Goal: Use online tool/utility: Use online tool/utility

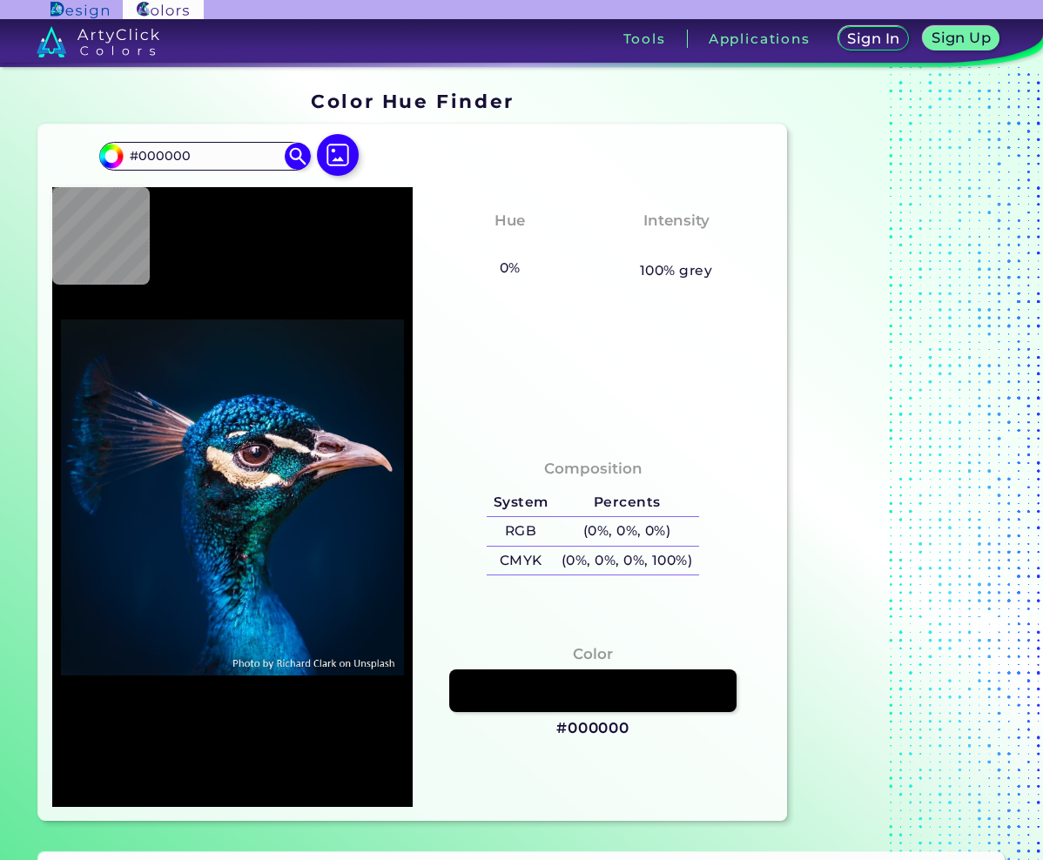
type input "#03111a"
type input "#03111A"
type input "#021019"
type input "#03111a"
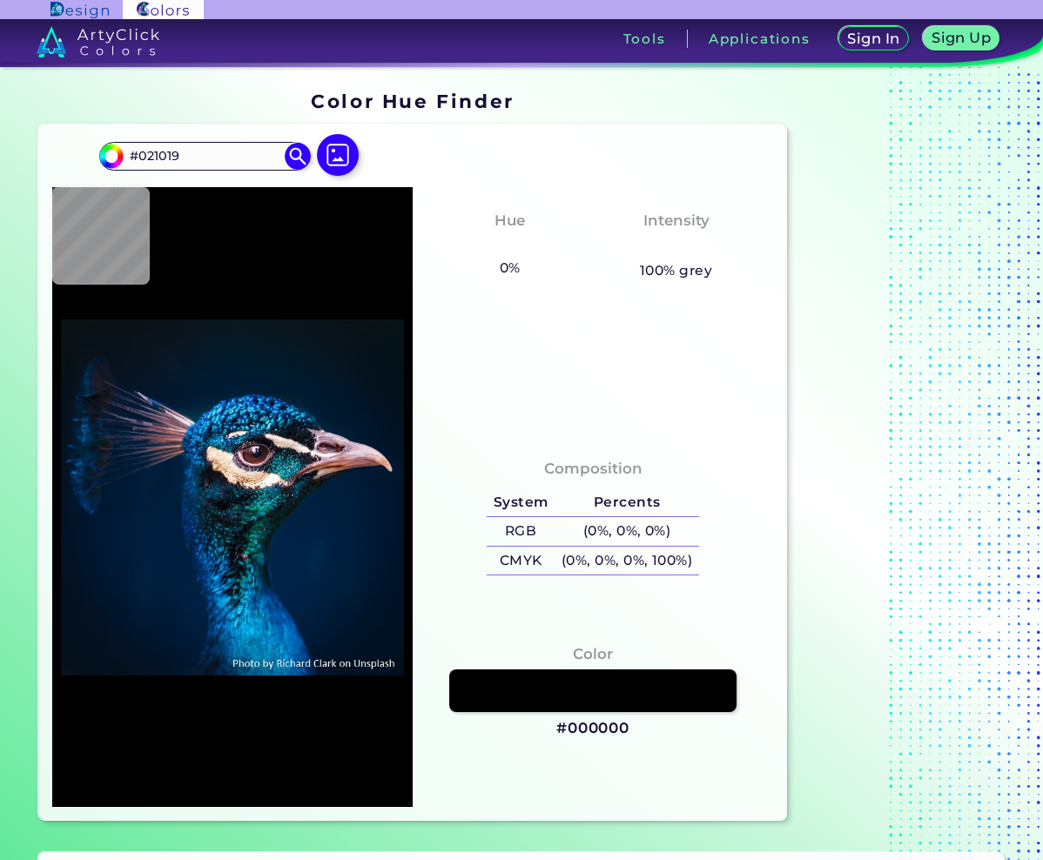
type input "#03111A"
type input "#04111a"
type input "#04111A"
type input "#03111a"
type input "#03111A"
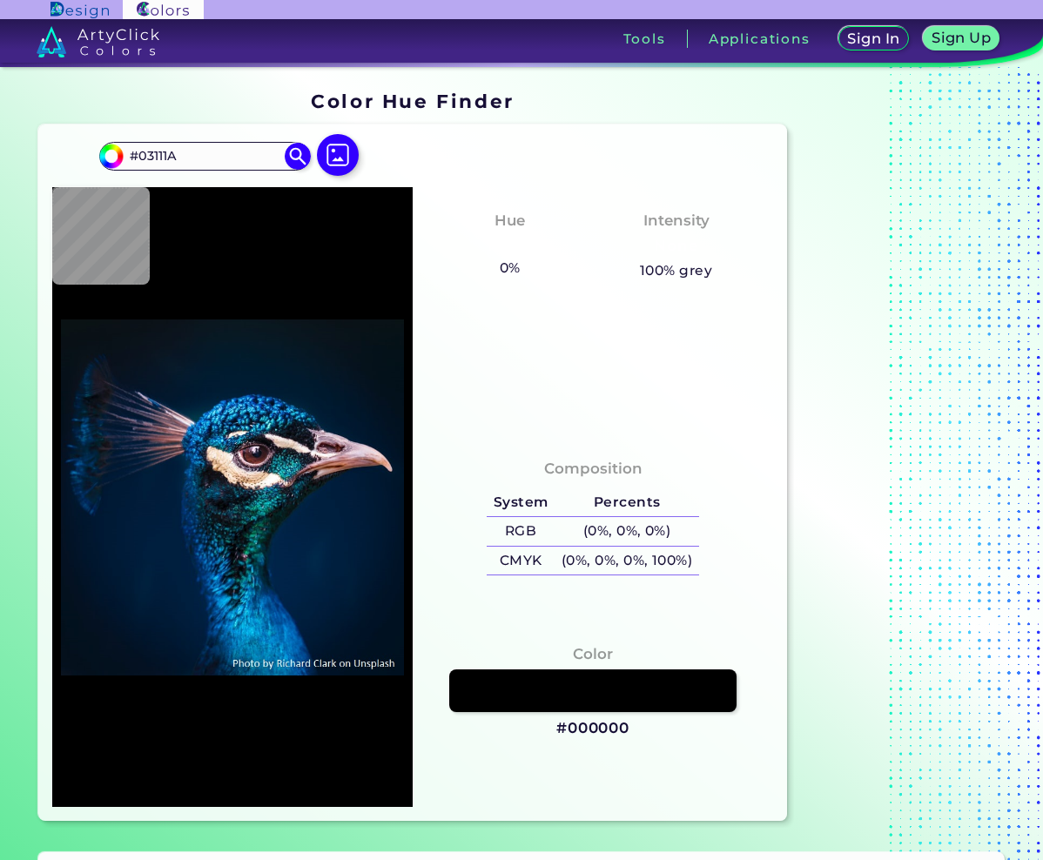
type input "#04111a"
type input "#04111A"
type input "#05121b"
type input "#05121B"
type input "#06131c"
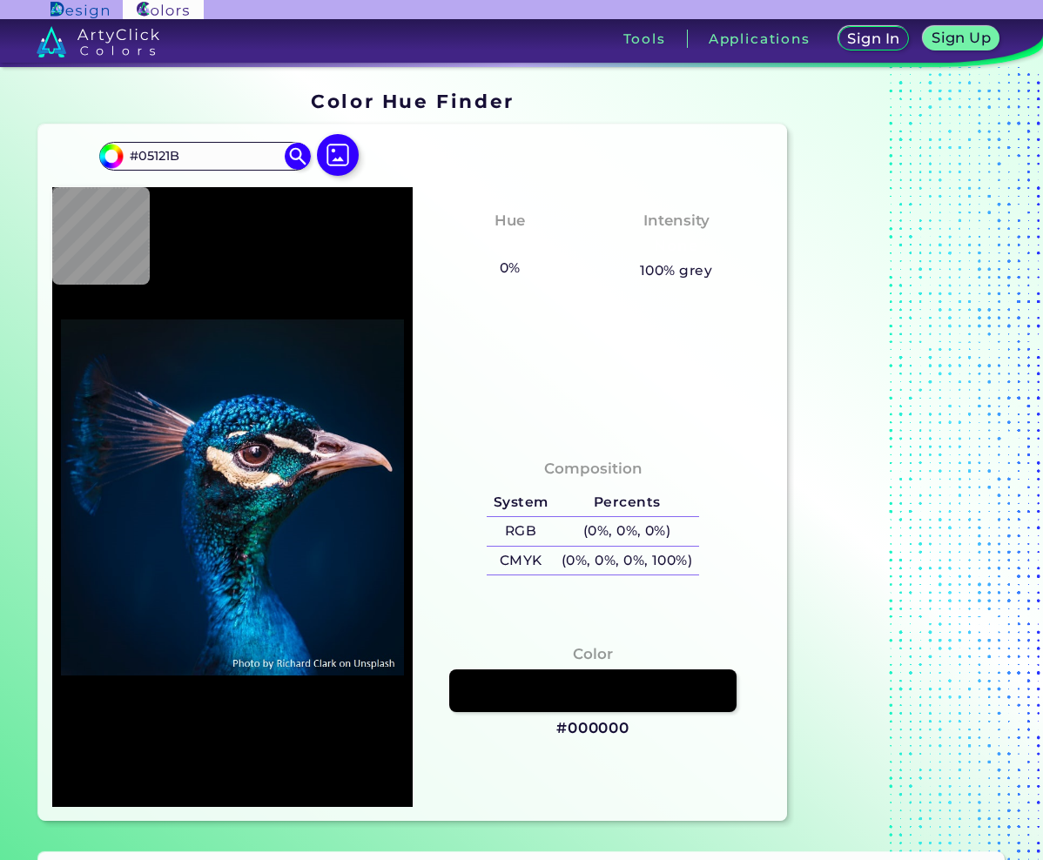
type input "#06131C"
type input "#06121c"
type input "#06121C"
type input "#08121c"
type input "#08121C"
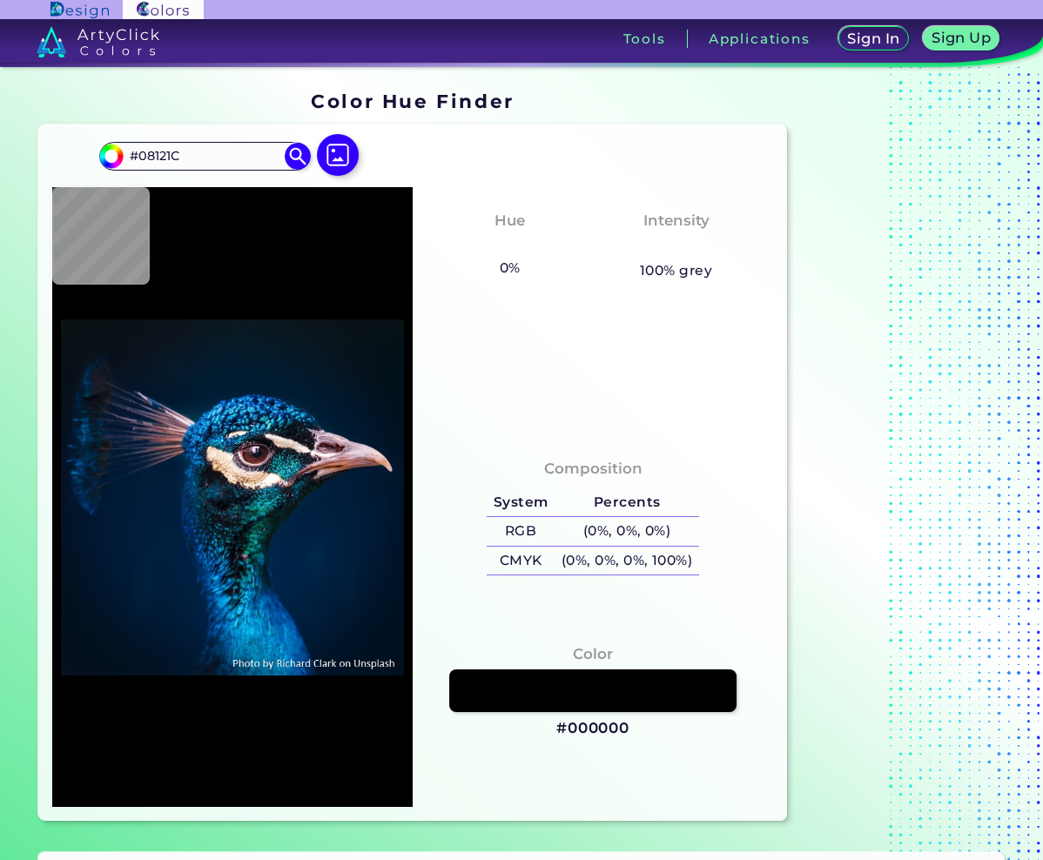
type input "#09131d"
type input "#09131D"
type input "#0b141d"
type input "#0B141D"
type input "#08151e"
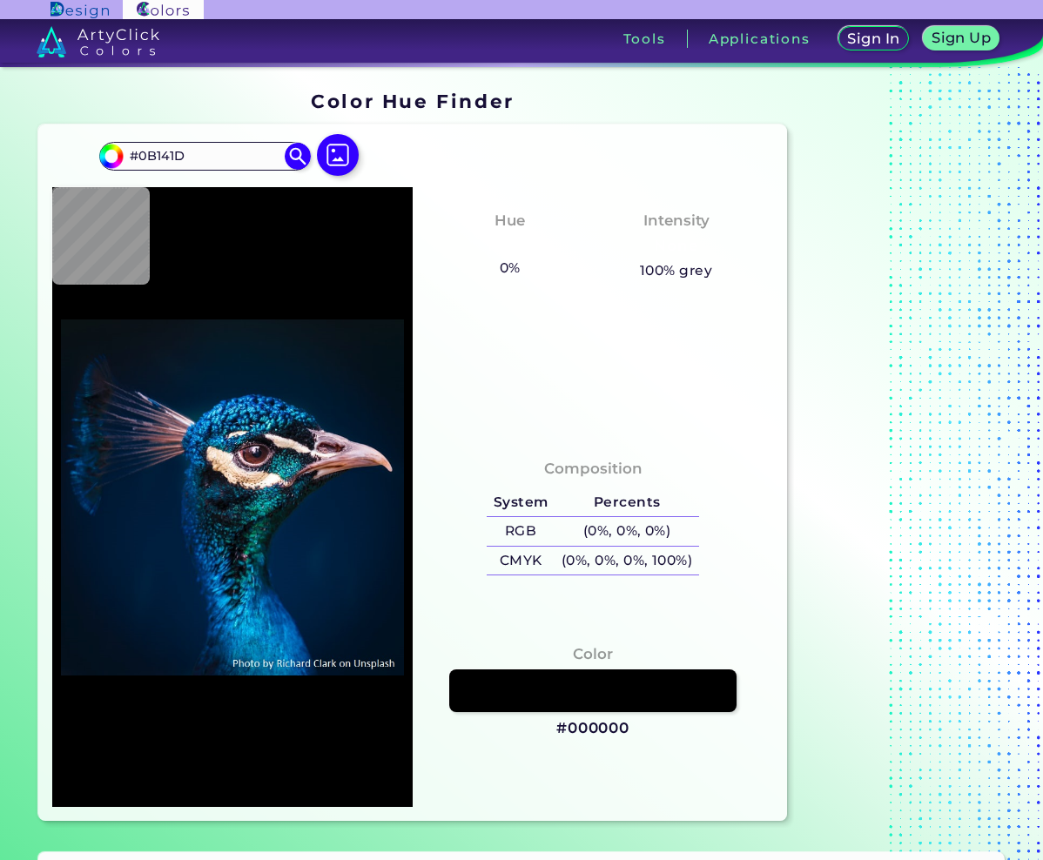
type input "#08151E"
type input "#0a141d"
type input "#0A141D"
type input "#0b151e"
type input "#0B151E"
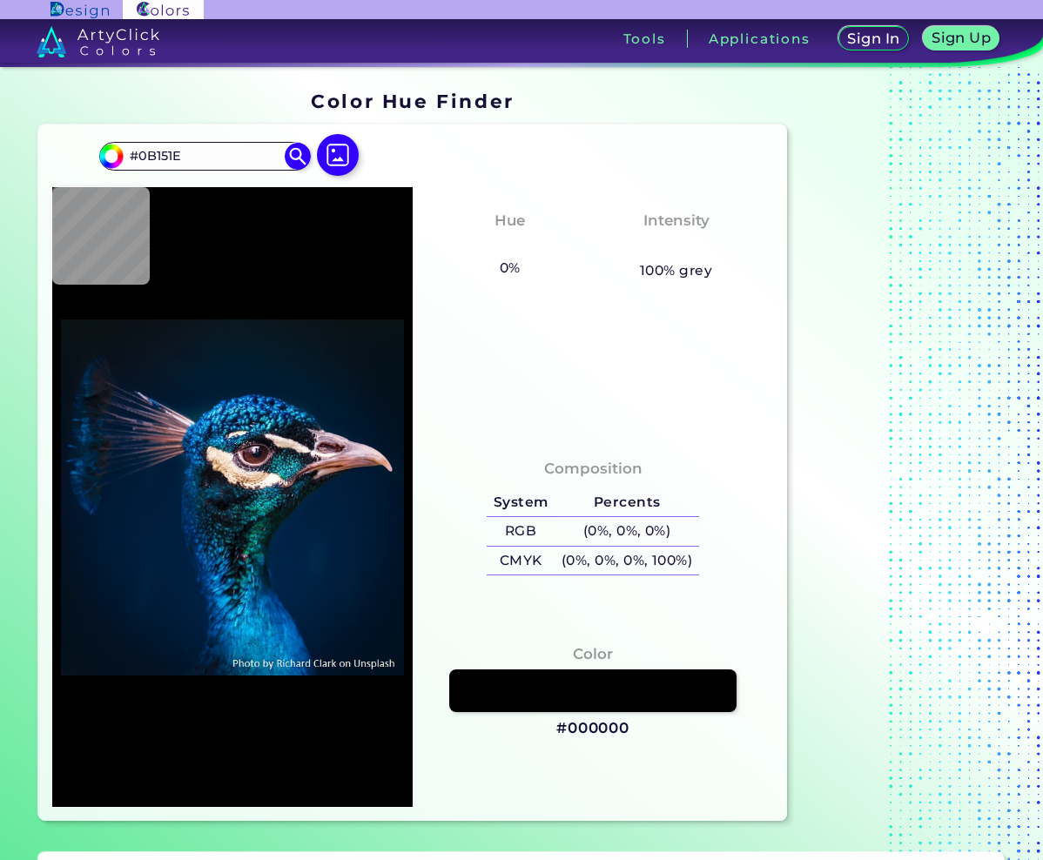
type input "#000000"
type input "#0a1920"
type input "#0A1920"
type input "#0a1823"
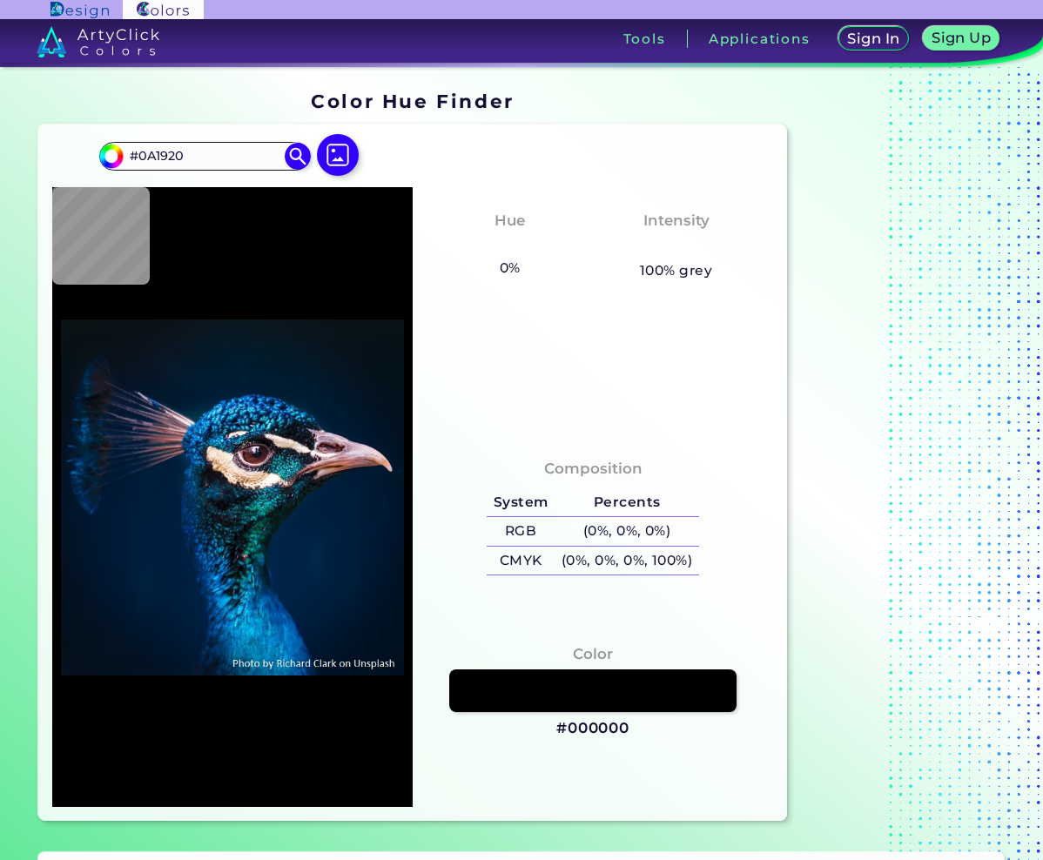
type input "#0A1823"
type input "#081923"
type input "#061927"
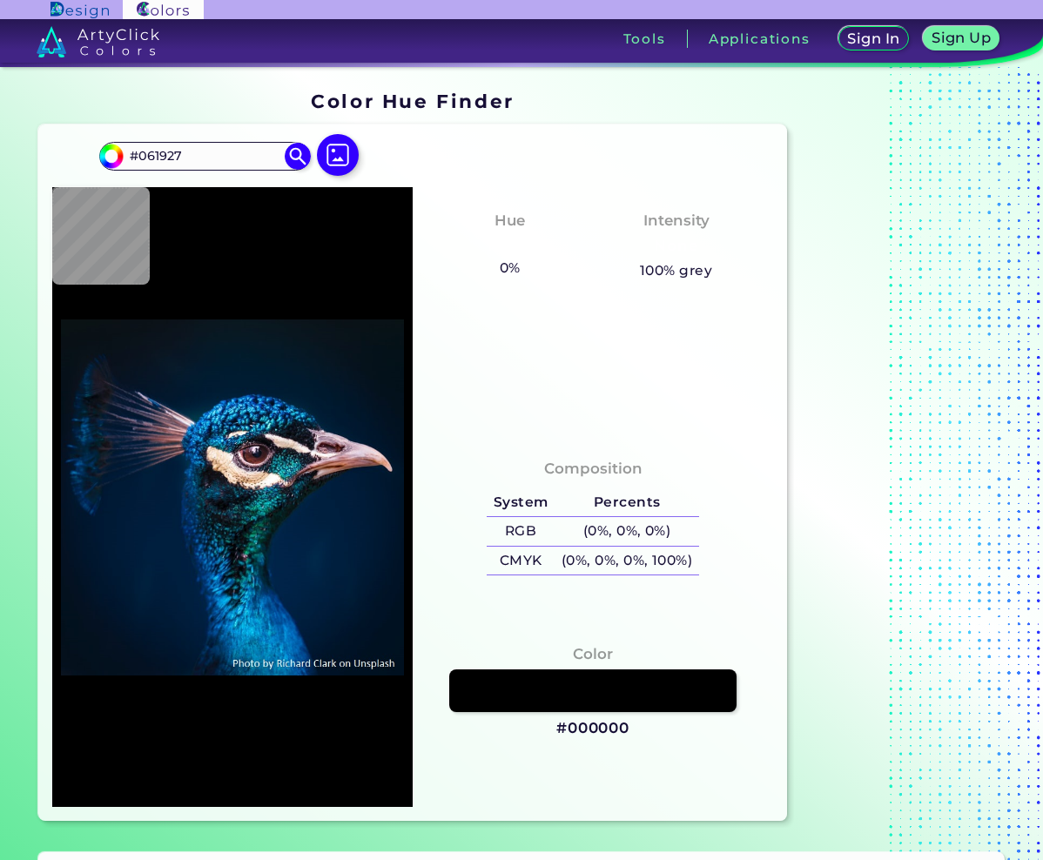
type input "#041a28"
type input "#041A28"
type input "#061928"
type input "#041927"
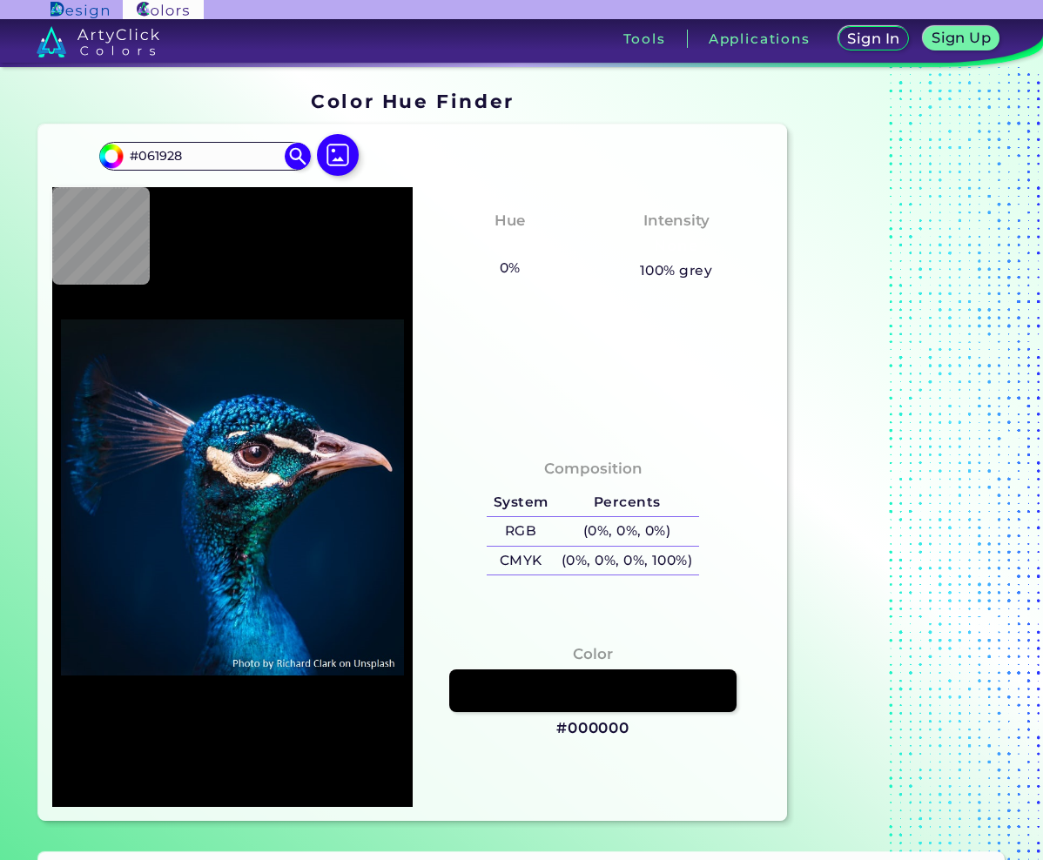
type input "#041927"
type input "#061726"
type input "#061826"
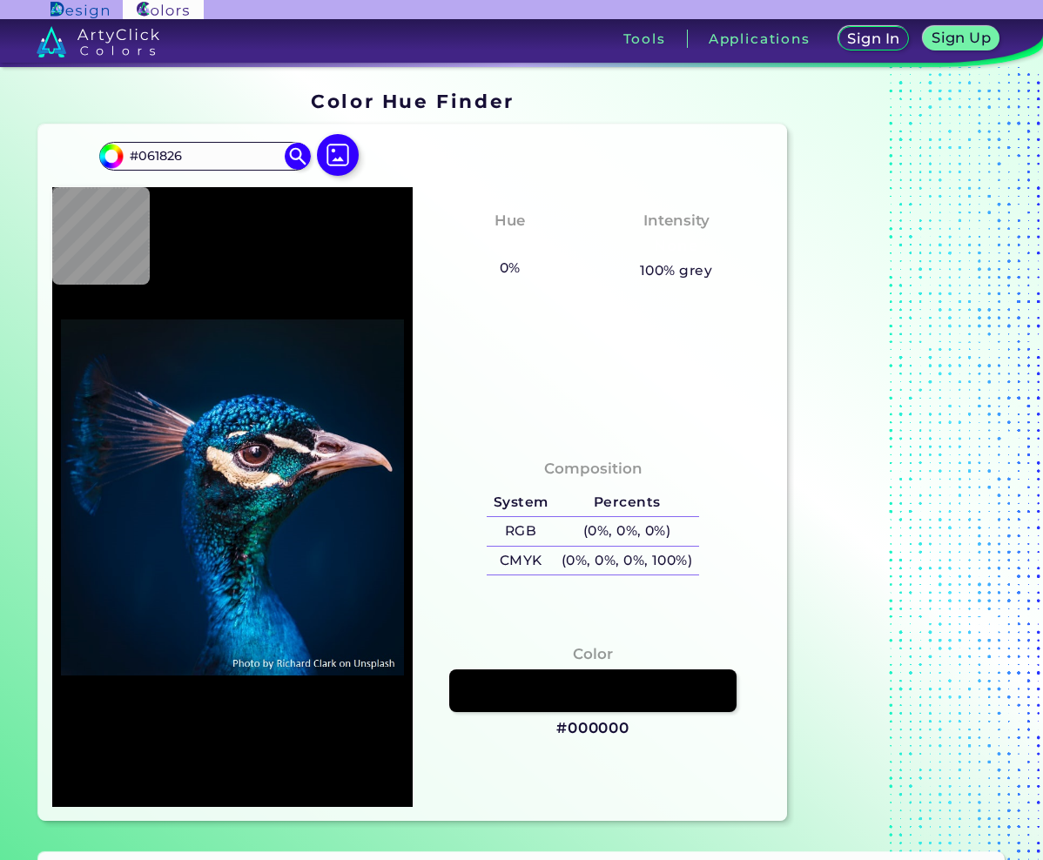
type input "#051723"
type input "#061623"
type input "#081621"
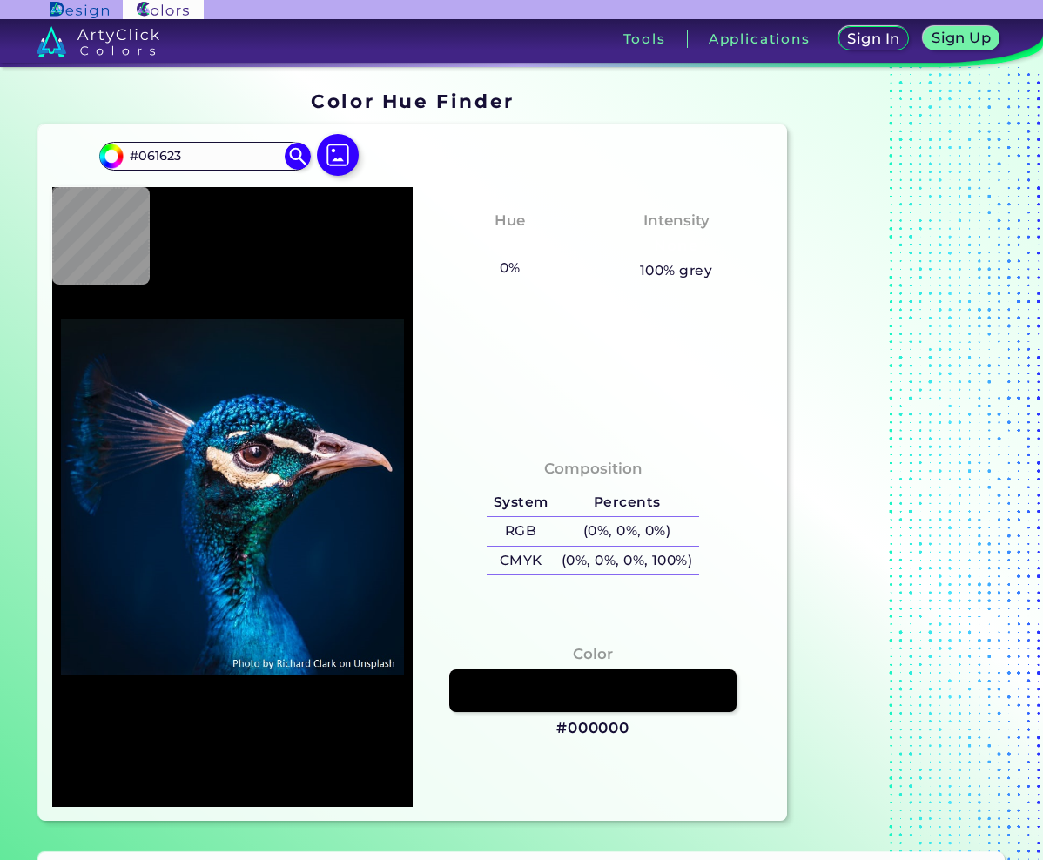
type input "#081621"
type input "#071520"
type input "#06141f"
type input "#06141F"
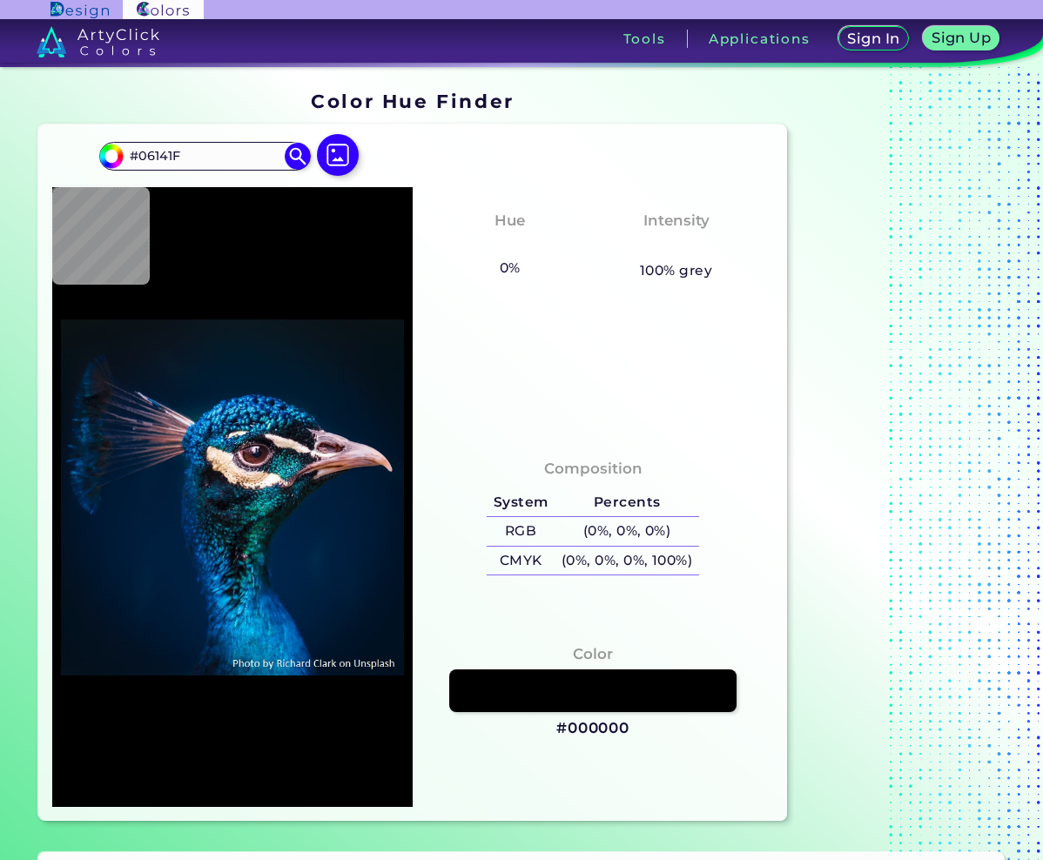
type input "#06141d"
type input "#06141D"
type input "#08131d"
type input "#08131D"
type input "#09121d"
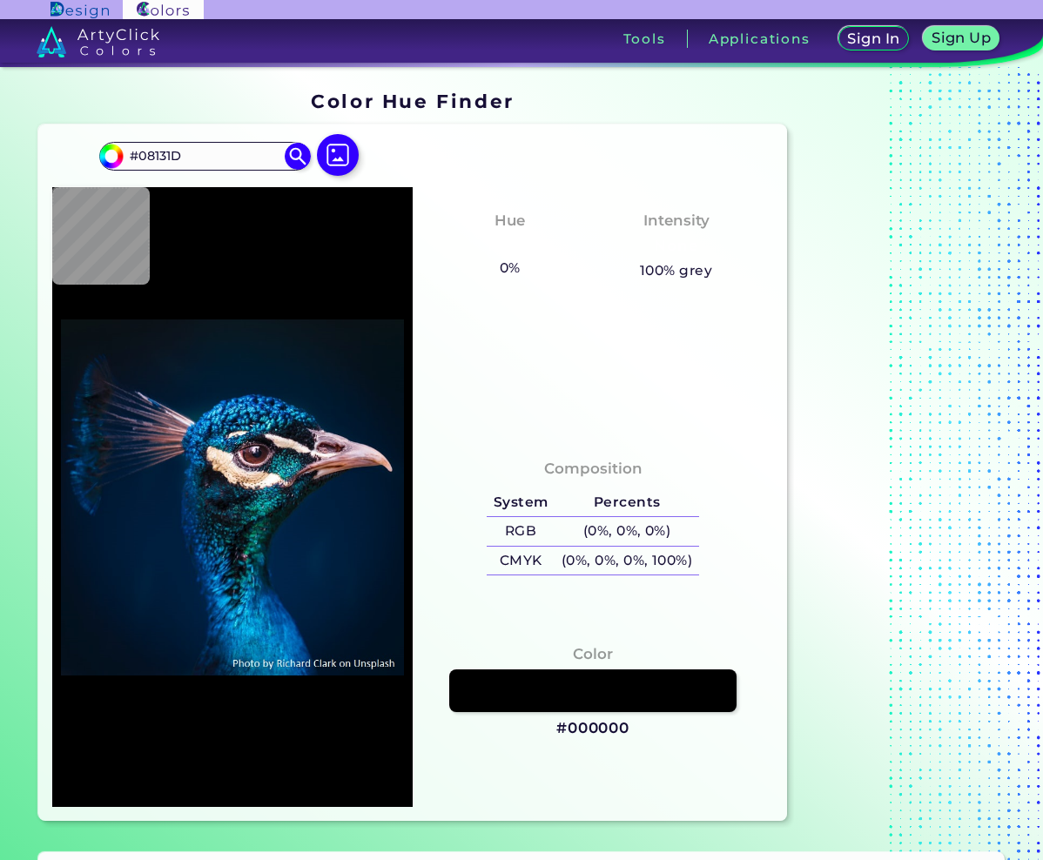
type input "#09121D"
type input "#08121b"
type input "#08121B"
type input "#09141a"
type input "#09141A"
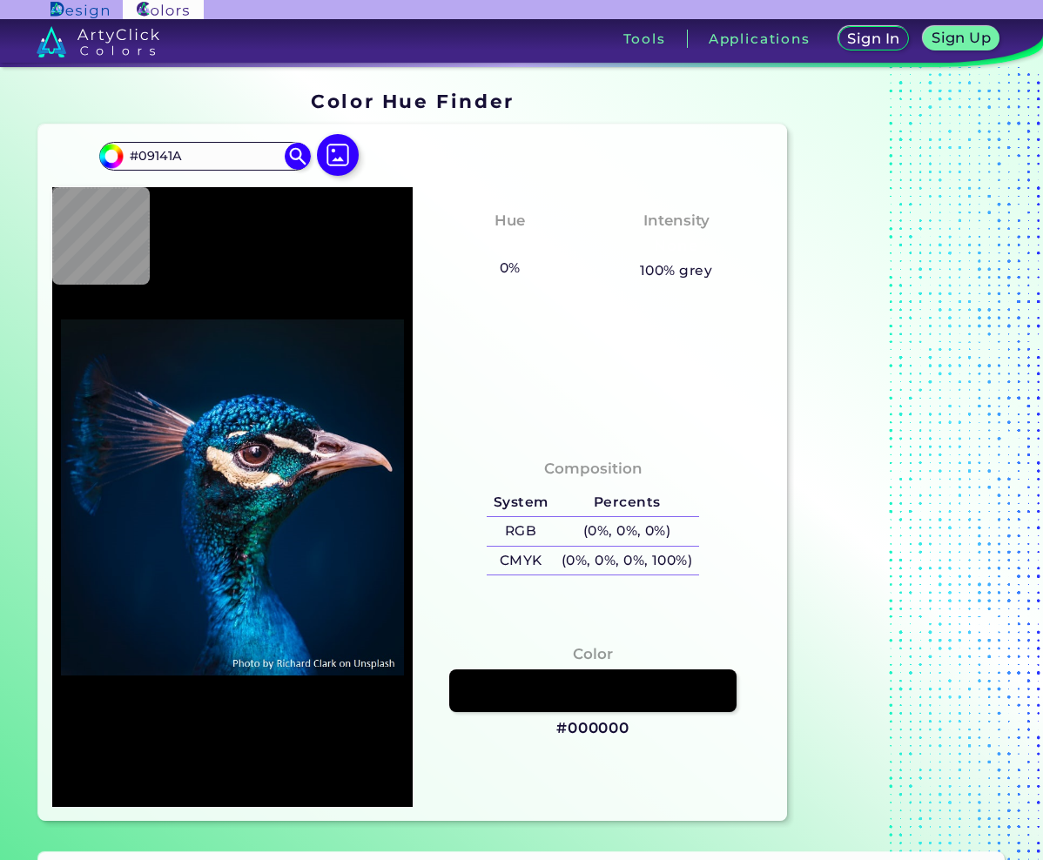
type input "#081319"
type input "#091117"
type input "#0a1117"
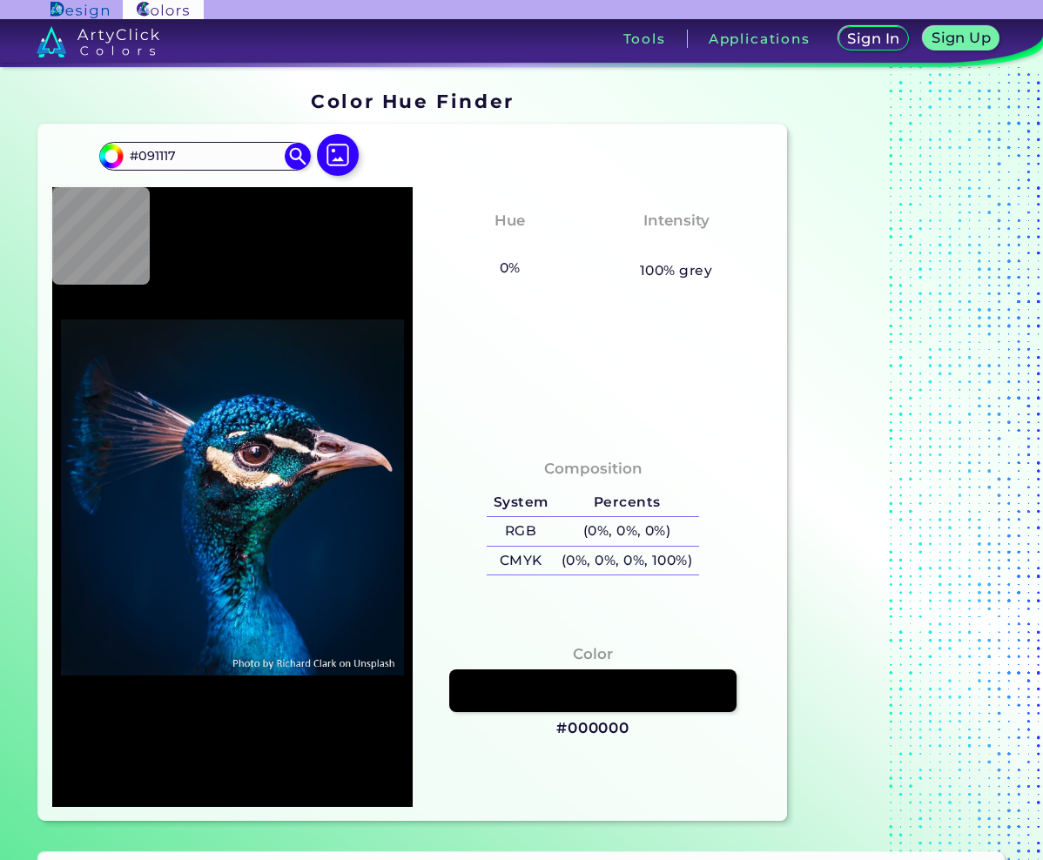
type input "#0A1117"
type input "#091217"
type input "#0a1117"
type input "#0A1117"
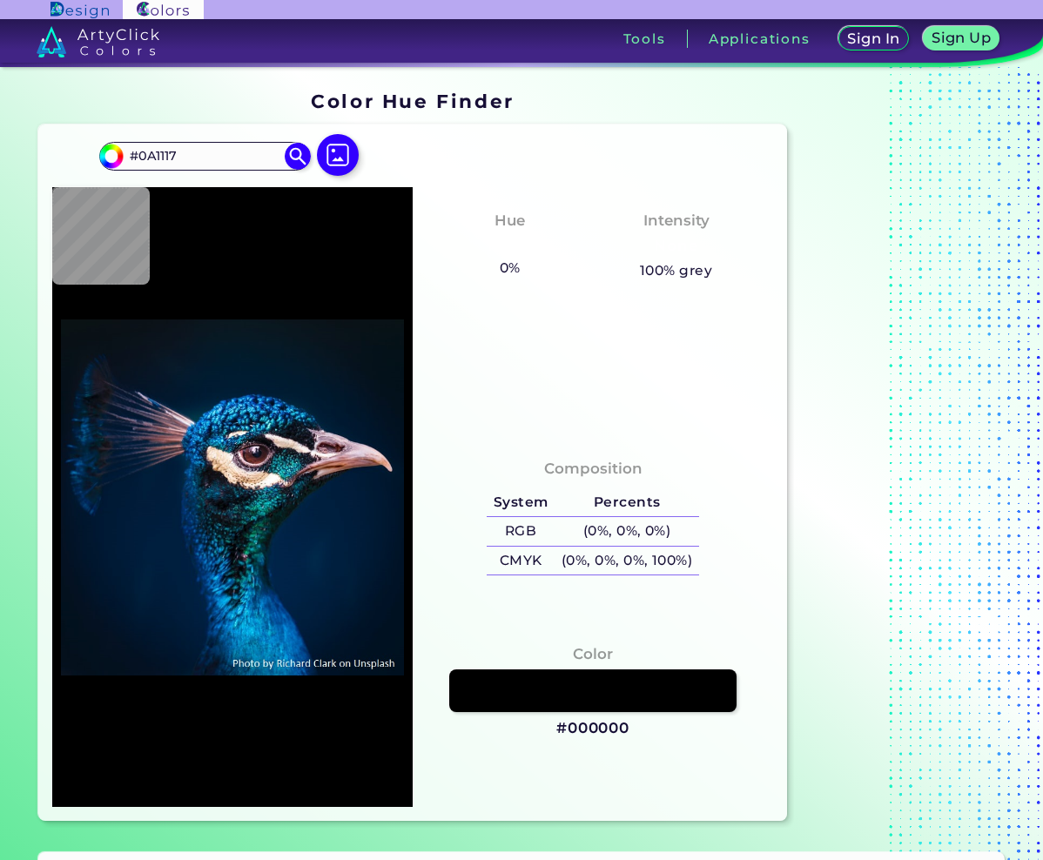
type input "#091117"
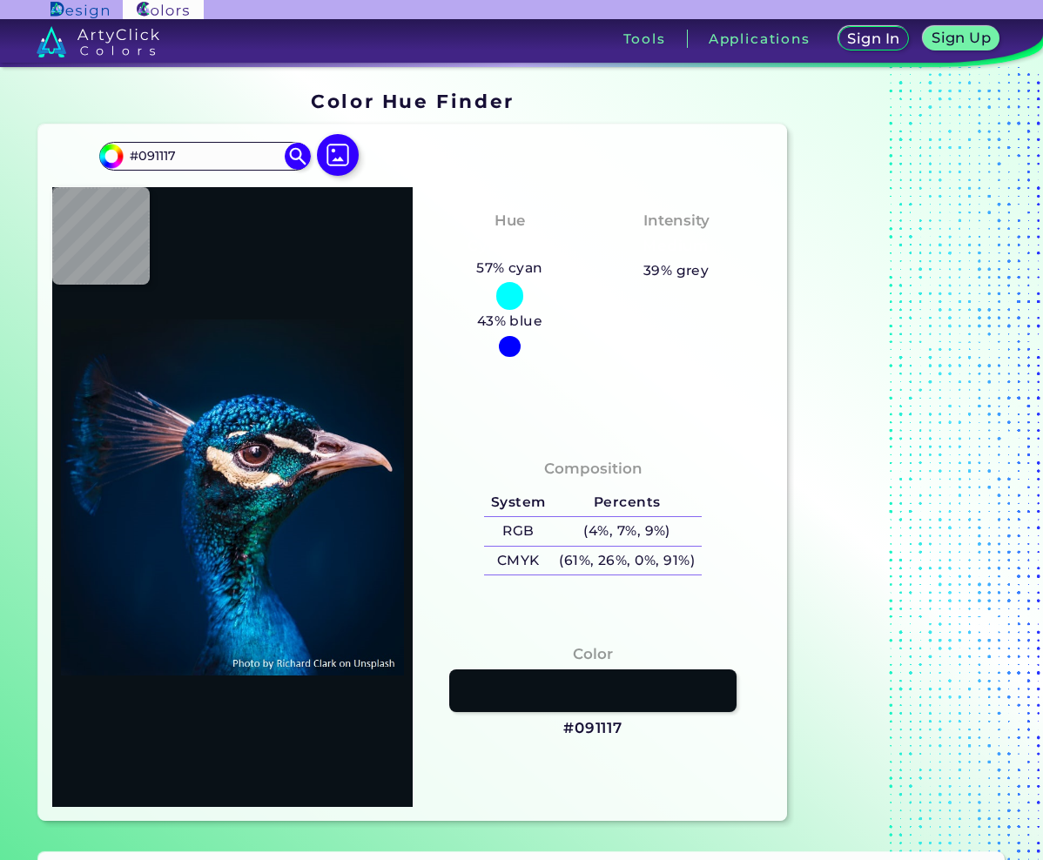
type input "#091217"
type input "#081317"
type input "#071218"
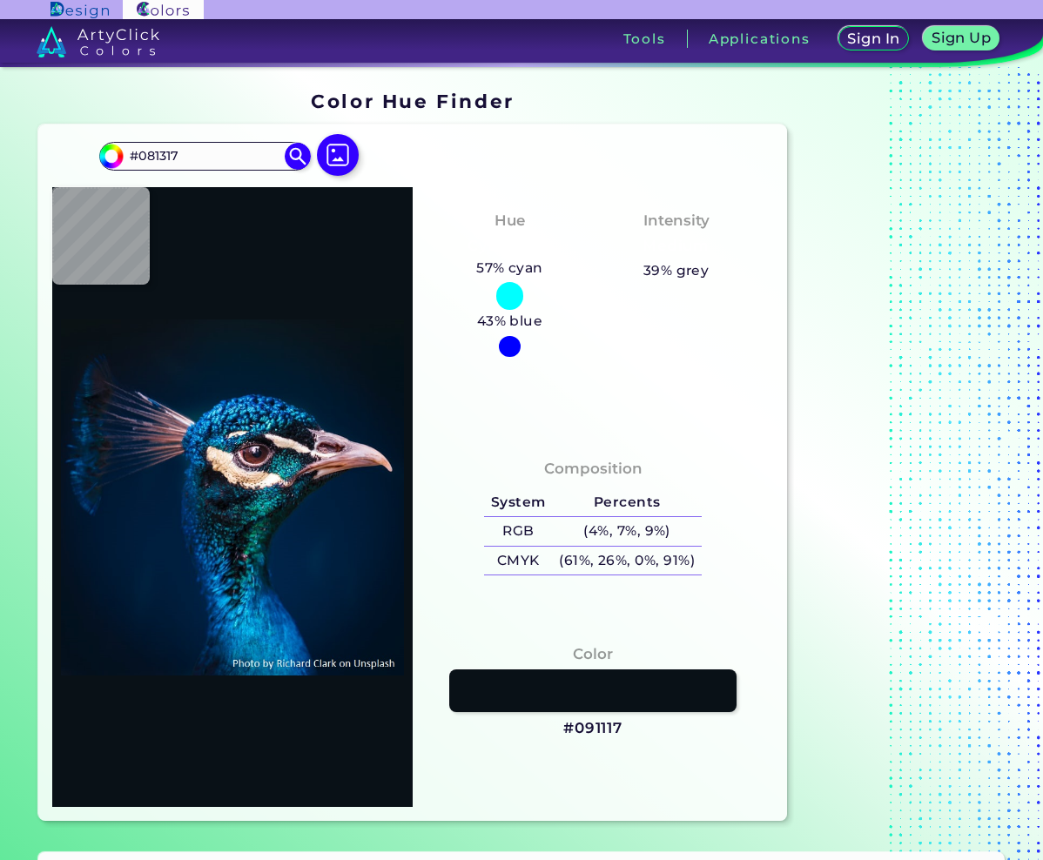
type input "#071218"
type input "#041117"
type input "#000000"
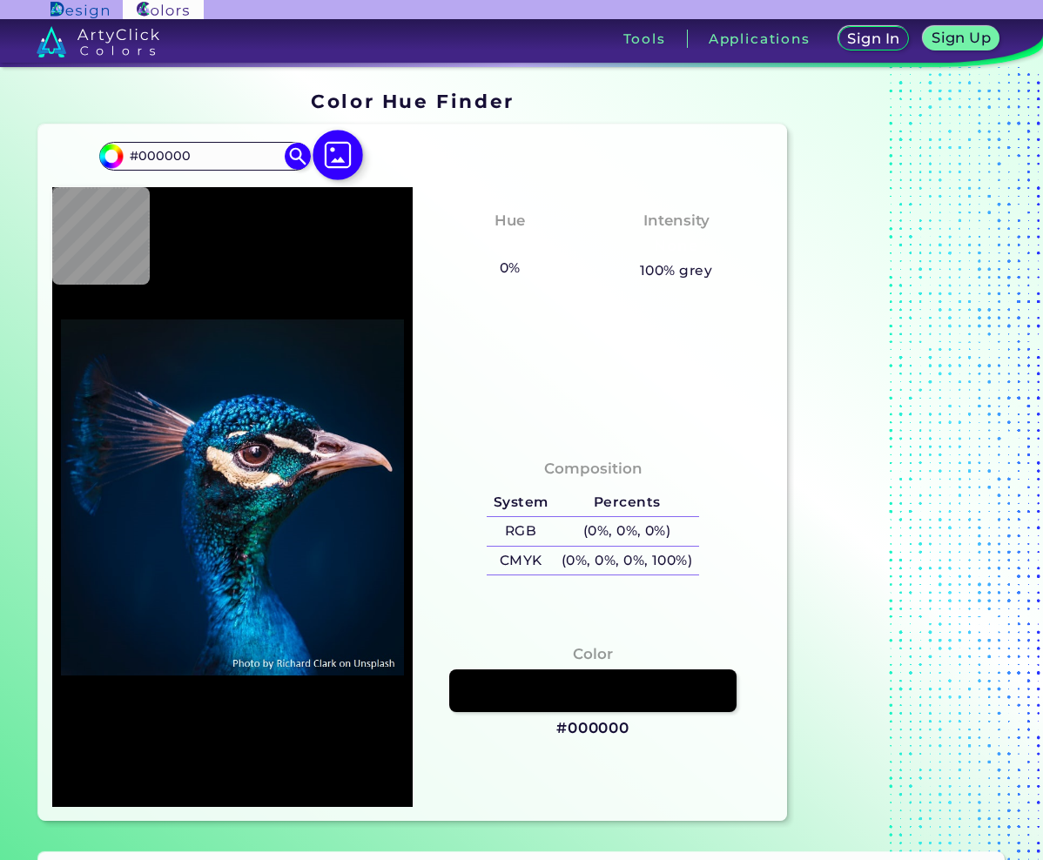
click at [330, 149] on img at bounding box center [337, 155] width 50 height 50
click at [0, 0] on input "file" at bounding box center [0, 0] width 0 height 0
type input "#051723"
type input "#031a2a"
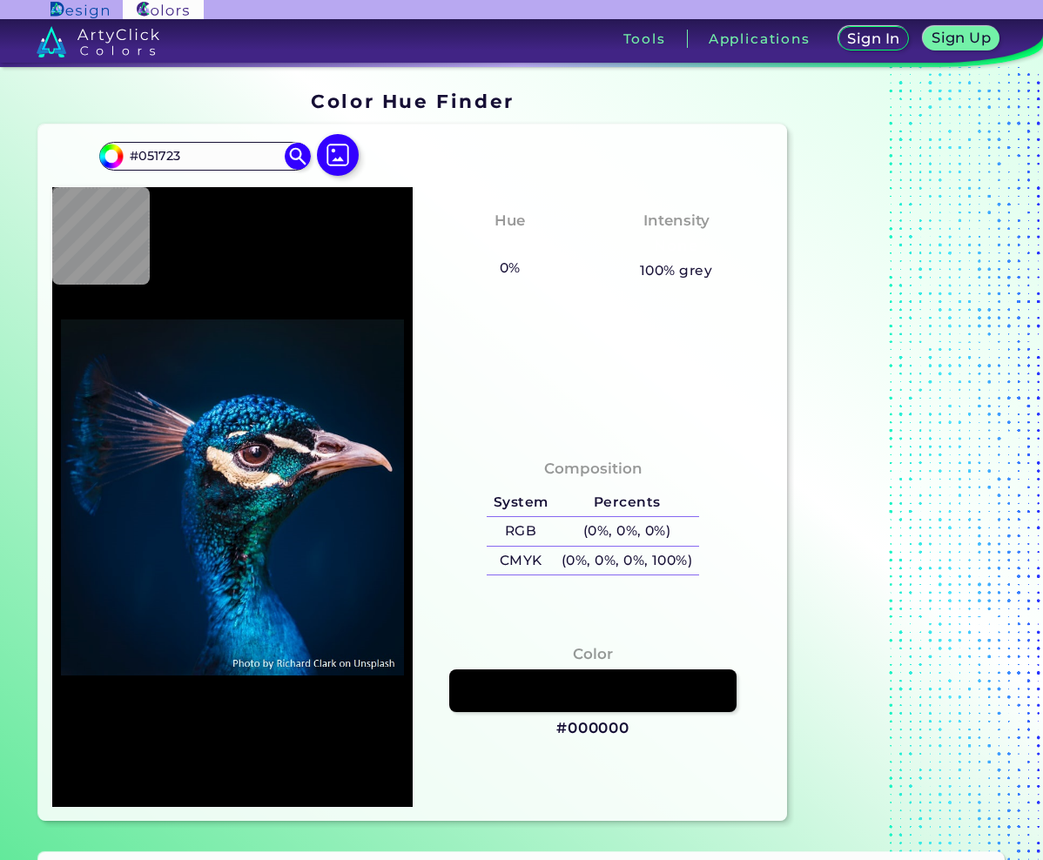
type input "#031A2A"
type input "#001b30"
type input "#001B30"
type input "#002843"
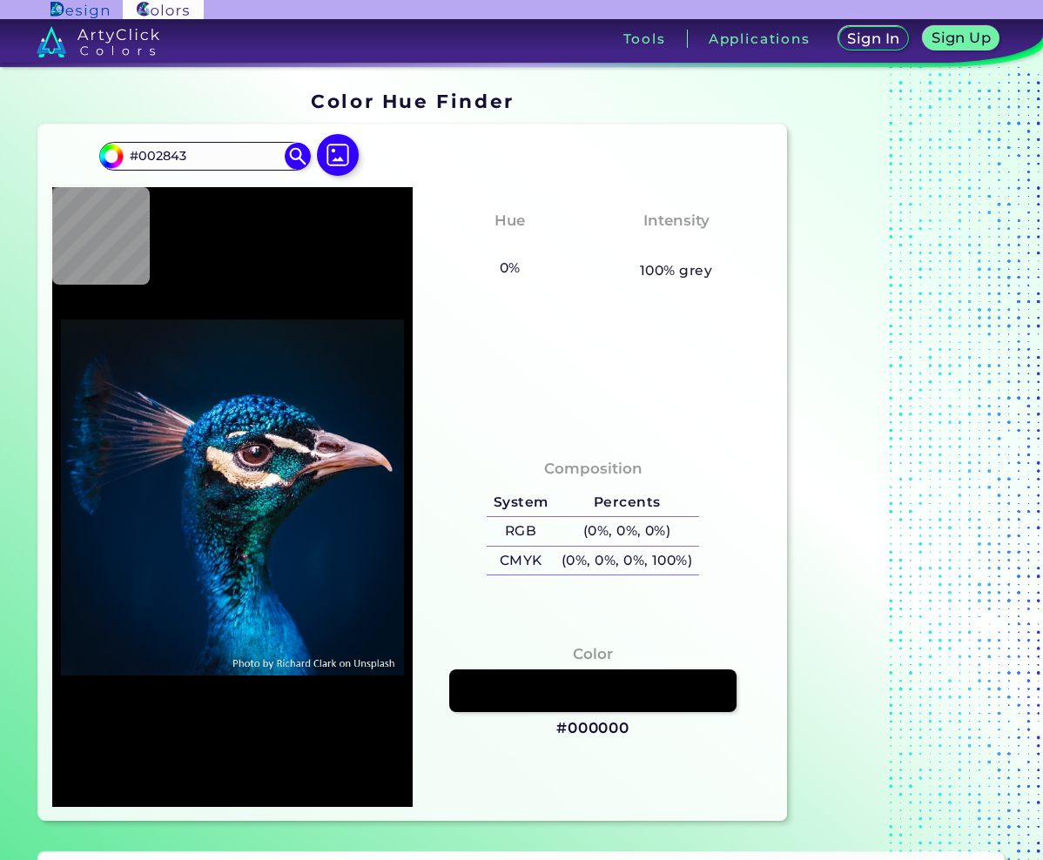
type input "#171119"
type input "#eee0e0"
type input "#EEE0E0"
type input "#1f1822"
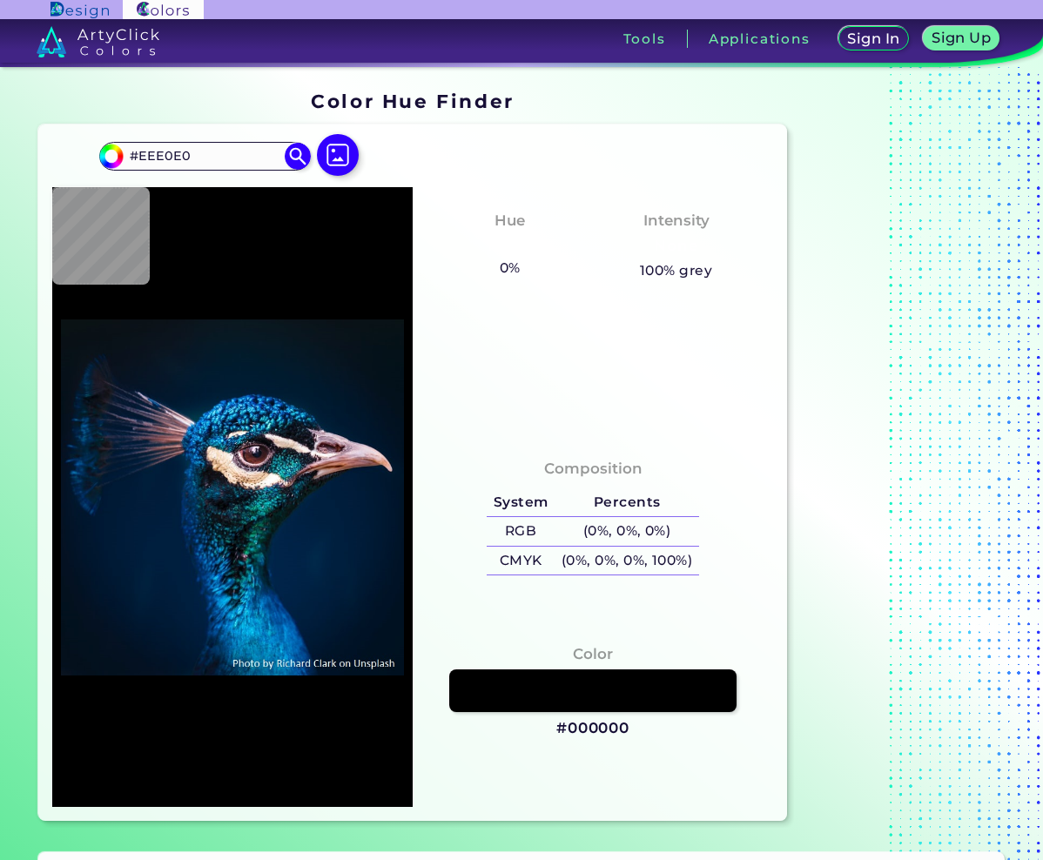
type input "#1F1822"
type input "#3a343b"
type input "#3A343B"
type input "#f4e9ed"
type input "#F4E9ED"
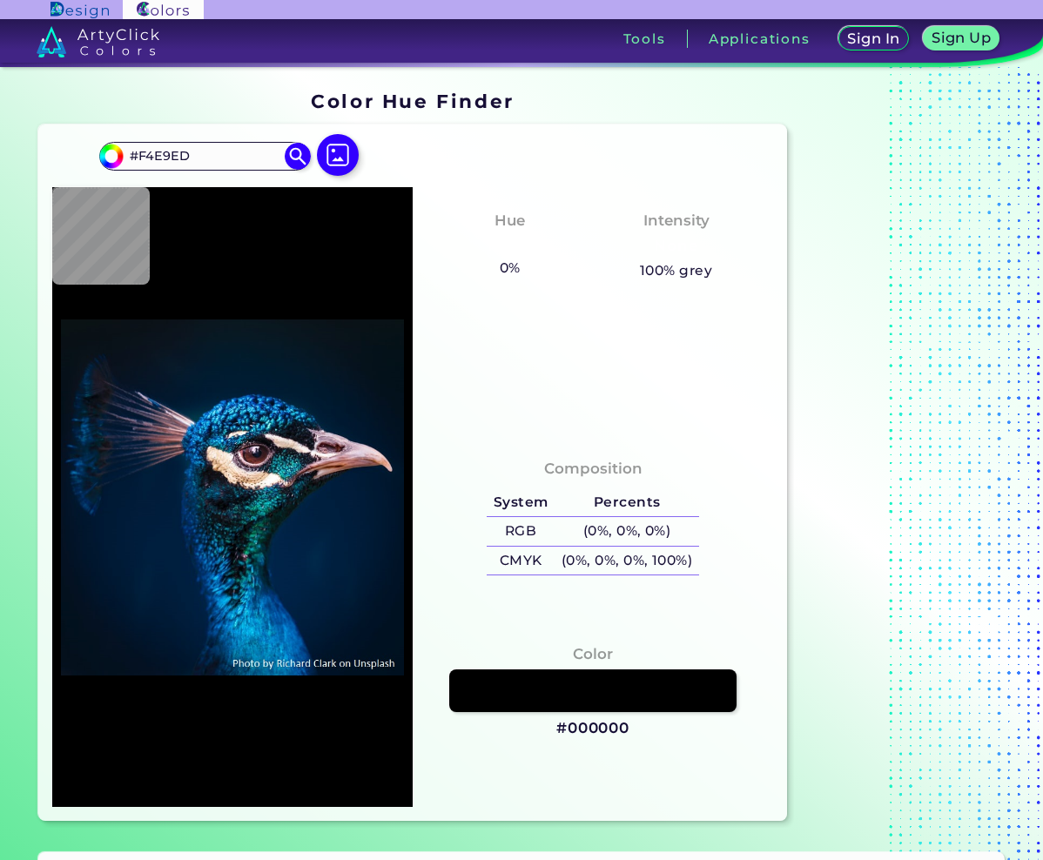
type input "#151821"
type input "#574d5d"
type input "#574D5D"
type input "#072035"
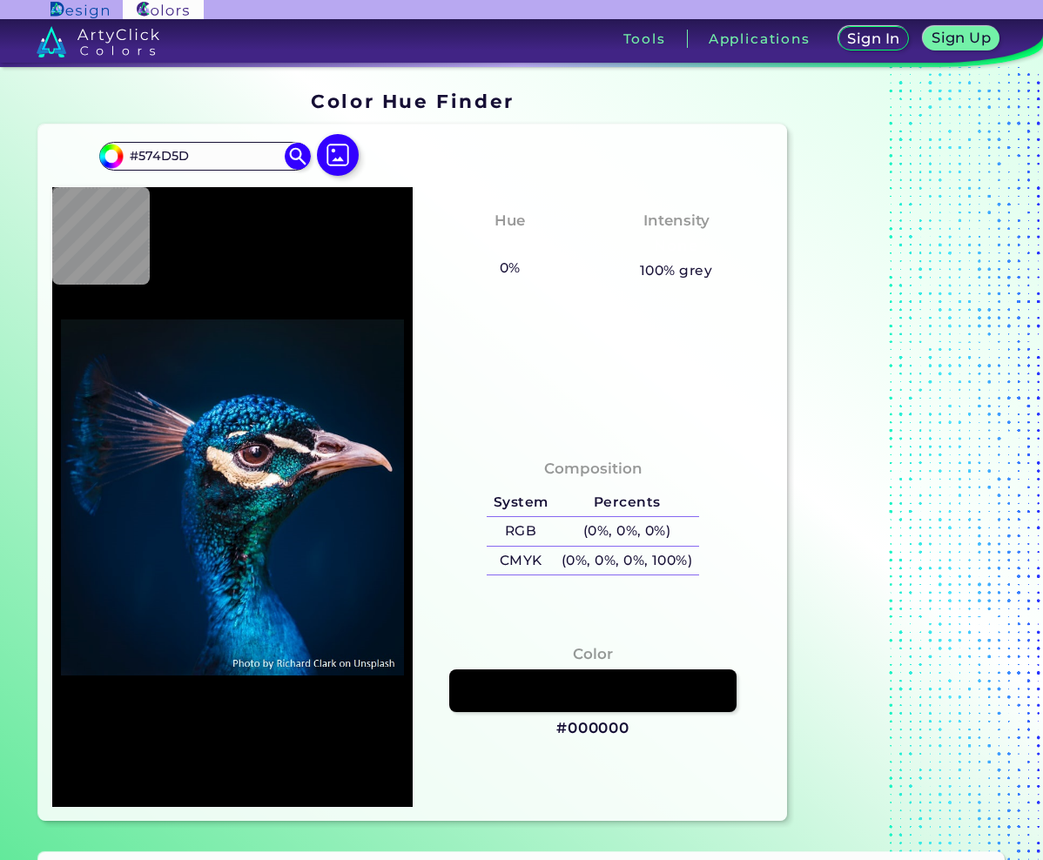
type input "#072035"
type input "#002138"
type input "#011b32"
type input "#011B32"
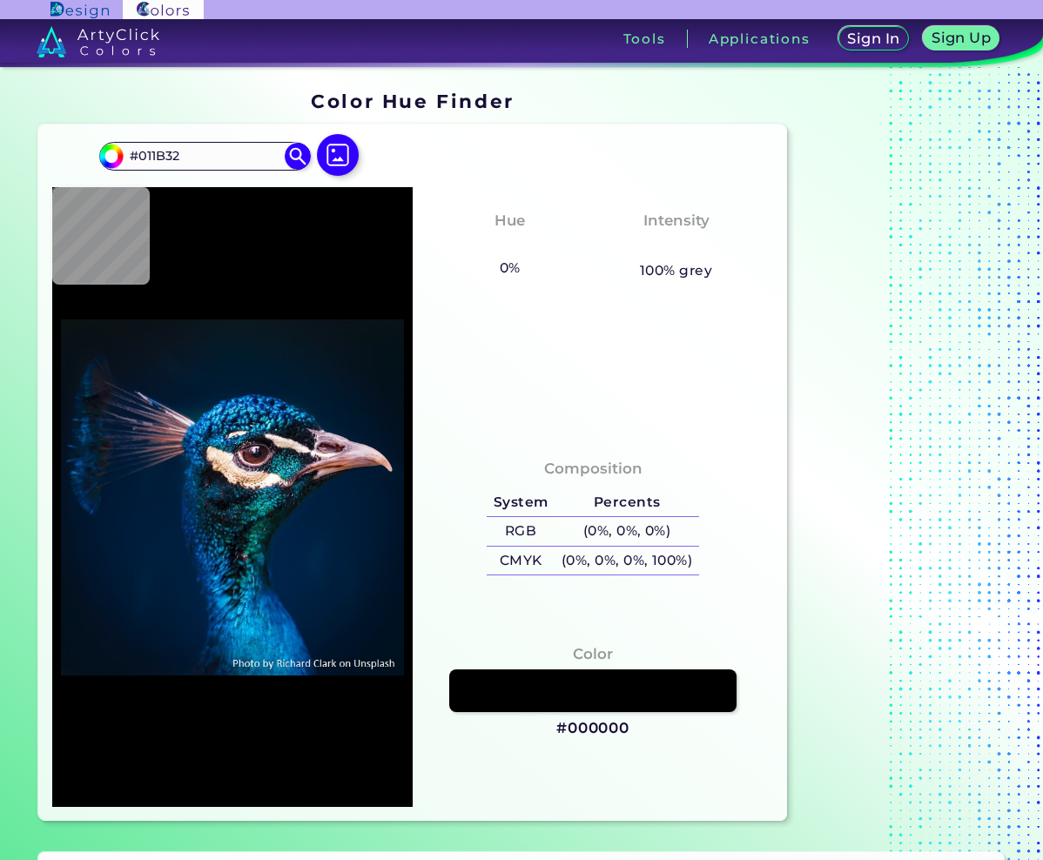
type input "#001b2e"
type input "#001B2E"
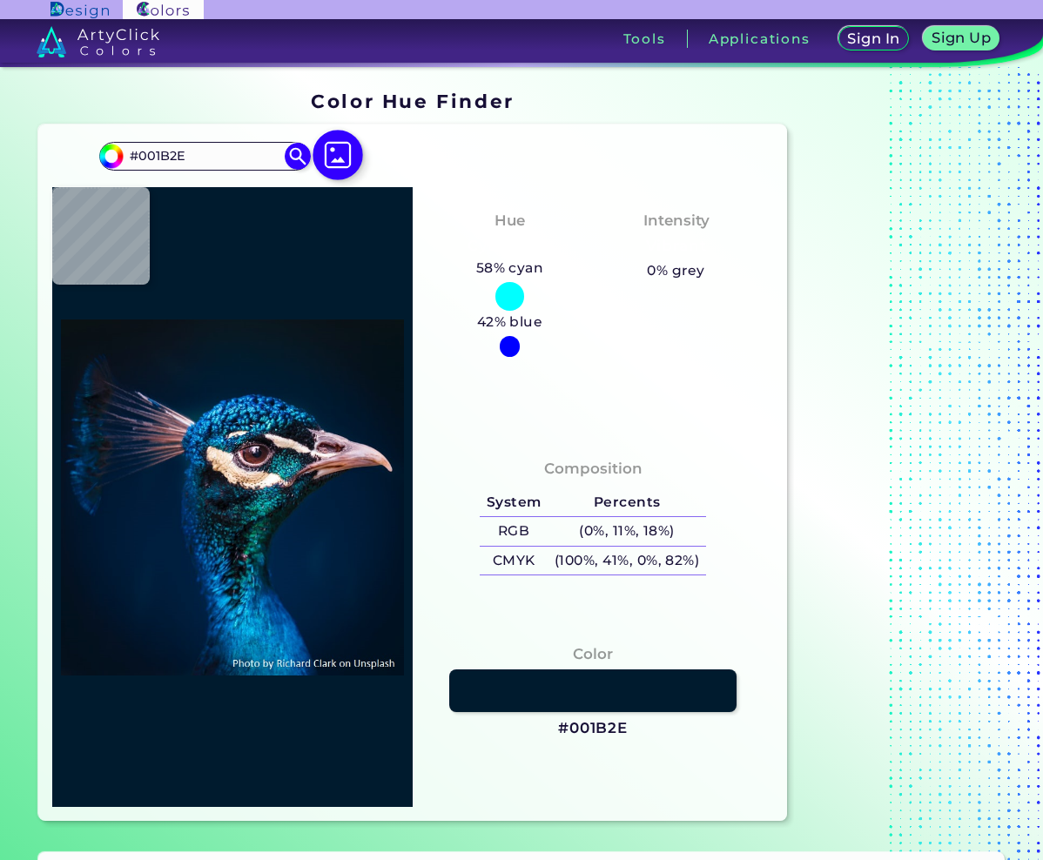
click at [331, 171] on img at bounding box center [337, 155] width 50 height 50
click at [0, 0] on input "file" at bounding box center [0, 0] width 0 height 0
type input "#000000"
type input "#091217"
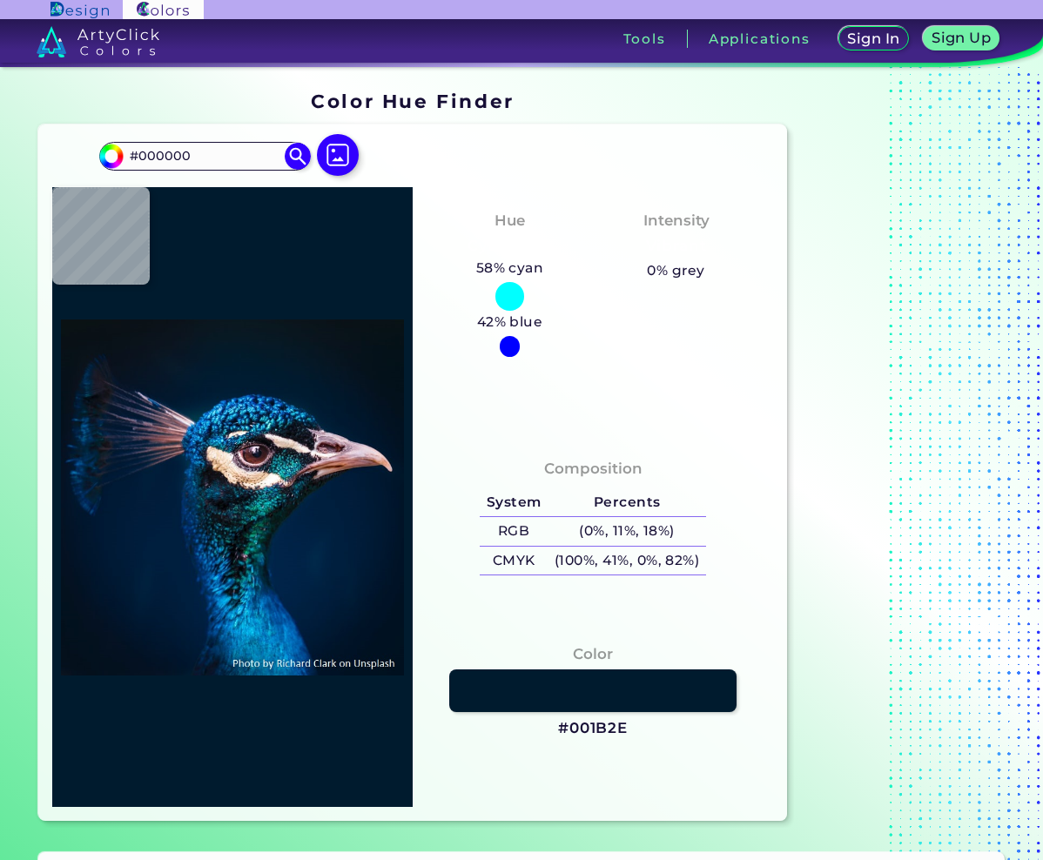
type input "#091217"
type input "#081116"
type input "#071216"
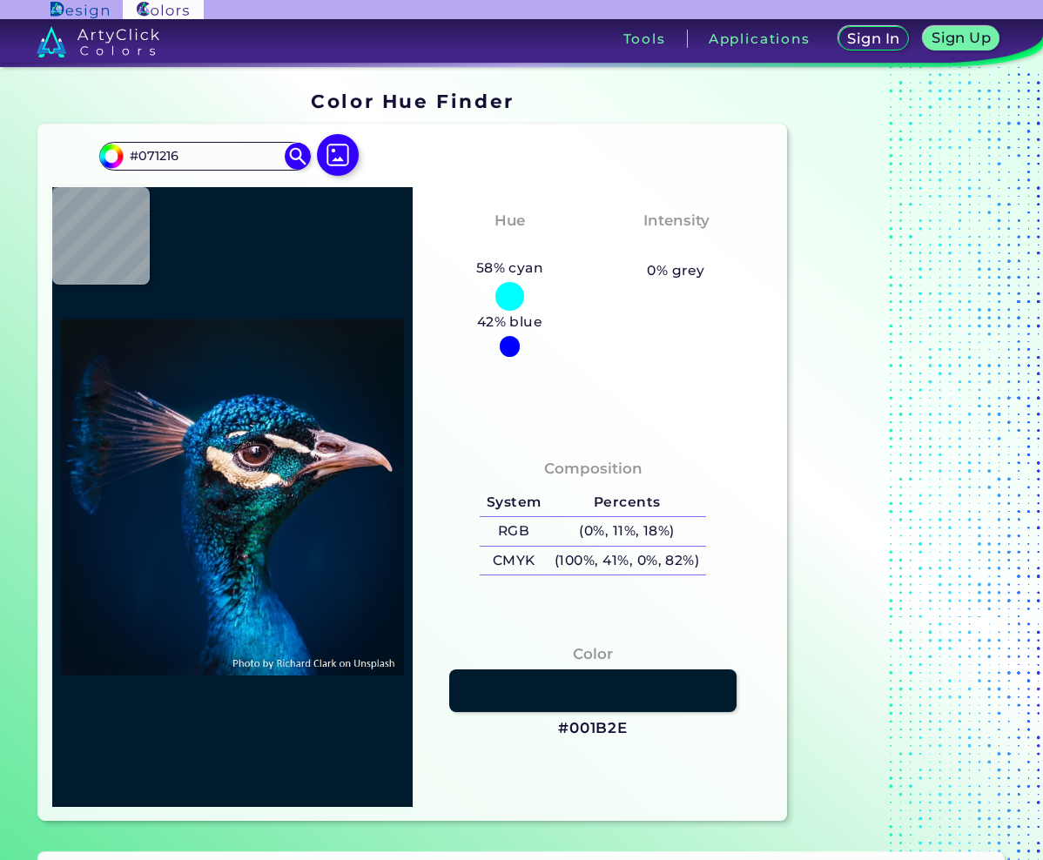
type input "#071218"
type input "#061117"
type input "#041117"
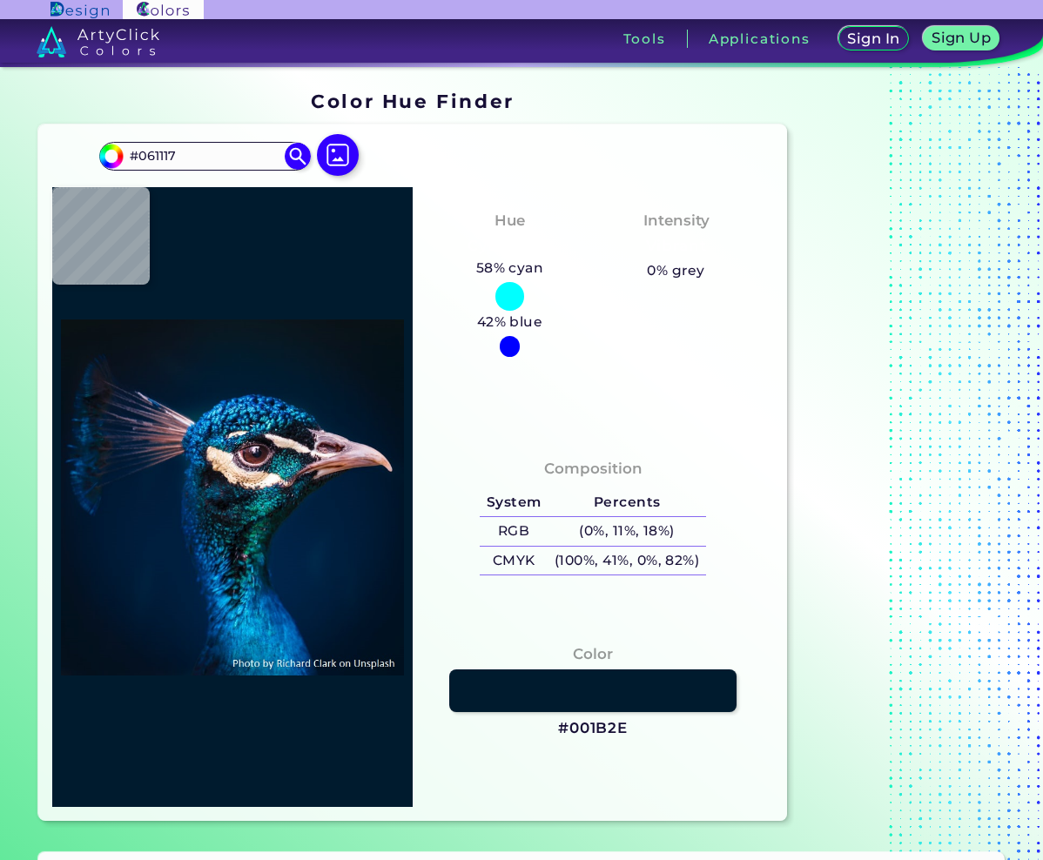
type input "#041117"
type input "#041119"
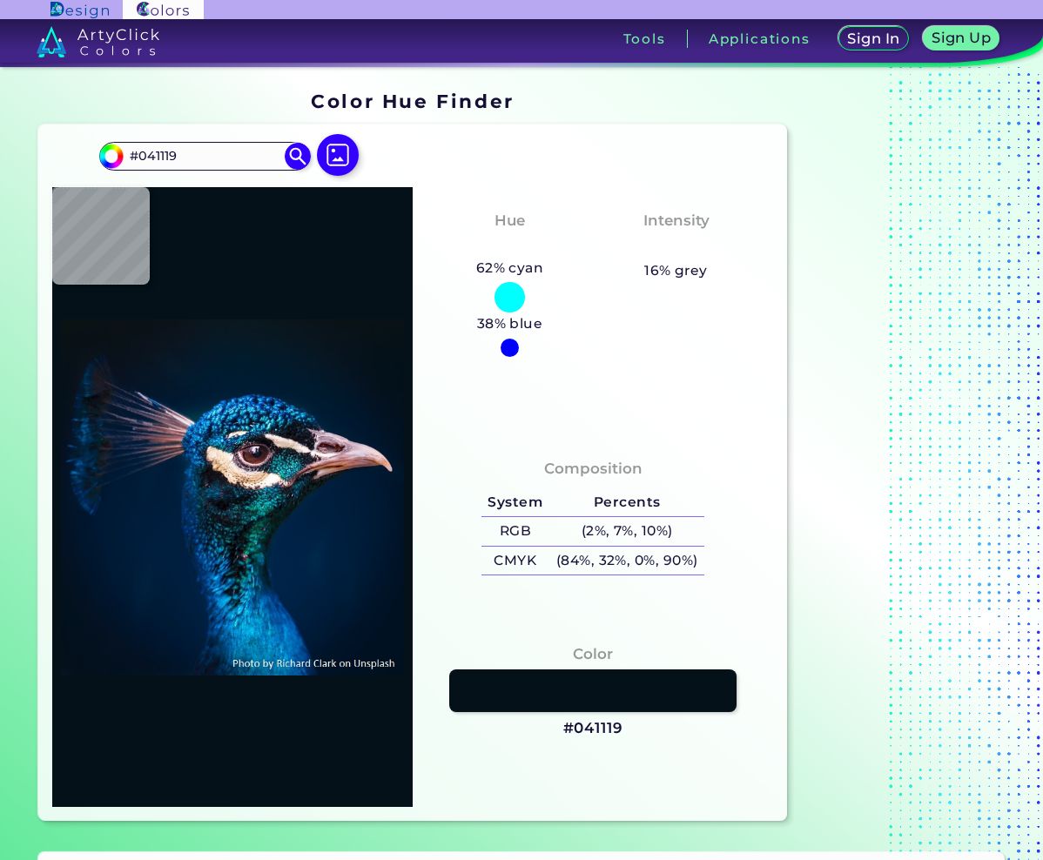
click at [405, 163] on div "#041119 #041119 Acadia ◉ Acid Green ◉ Aero Blue ◉ Alabaster ◉ Albescent White ◉…" at bounding box center [412, 472] width 748 height 696
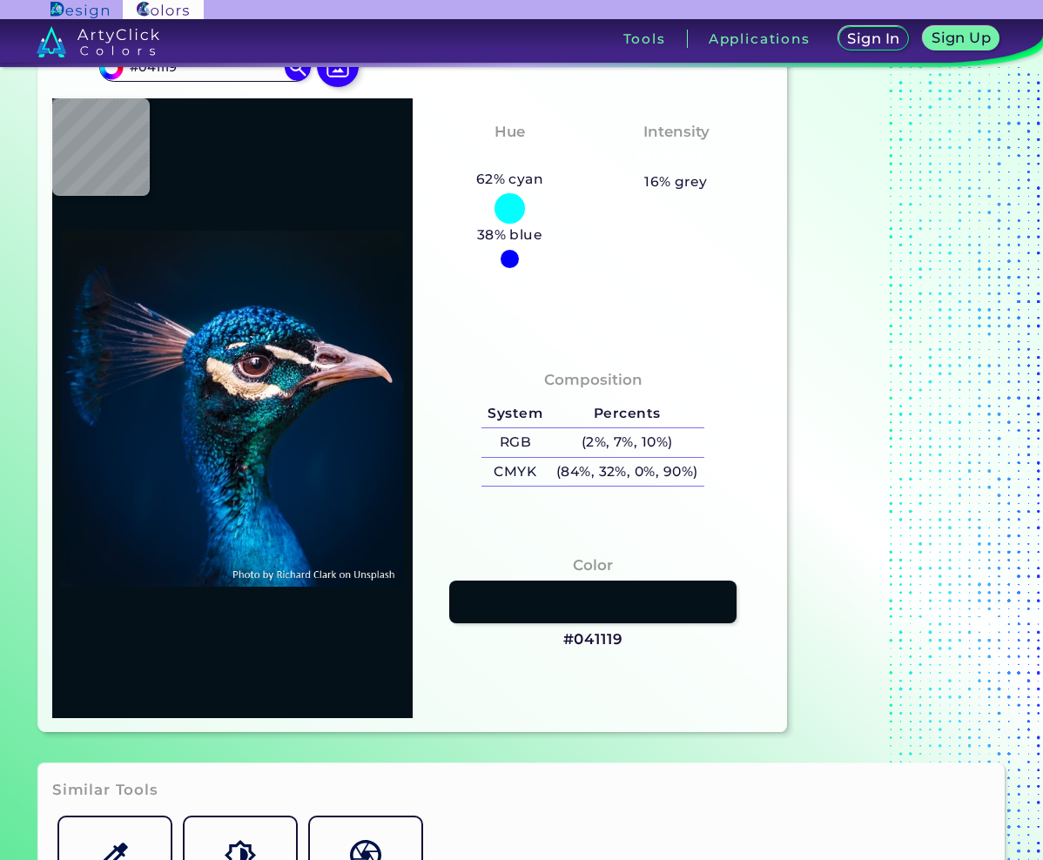
type input "#00152a"
type input "#00152A"
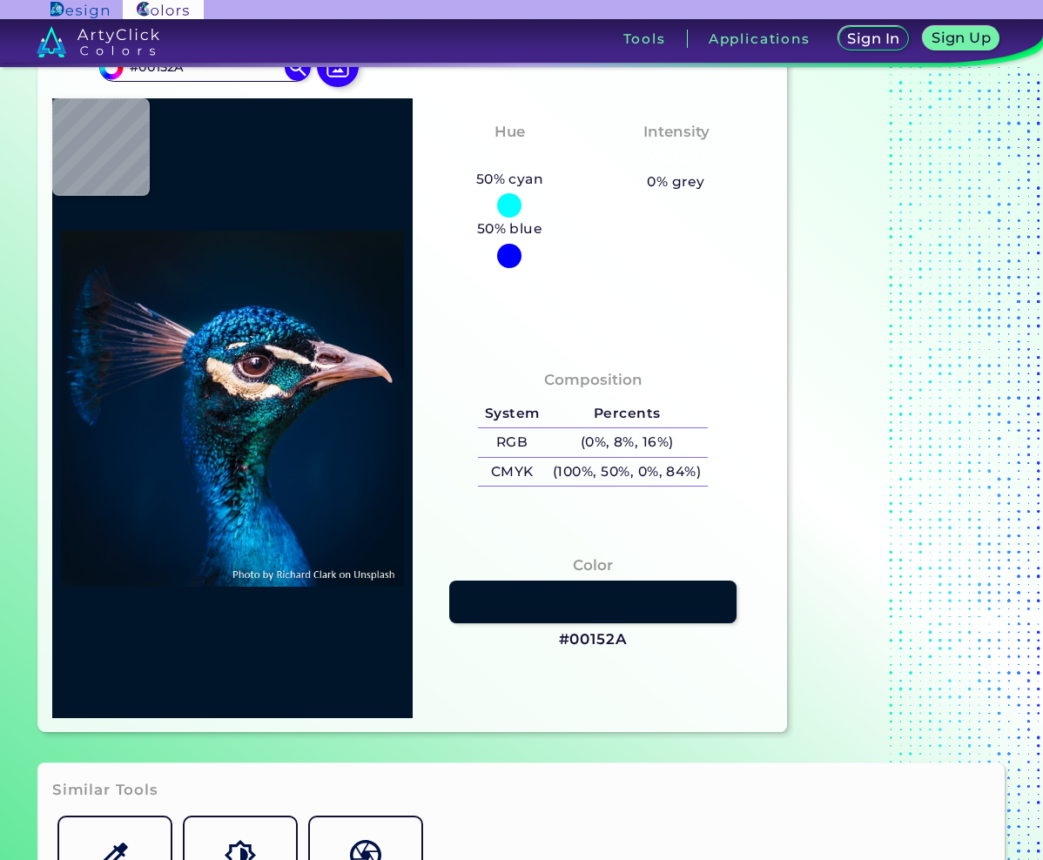
scroll to position [522, 0]
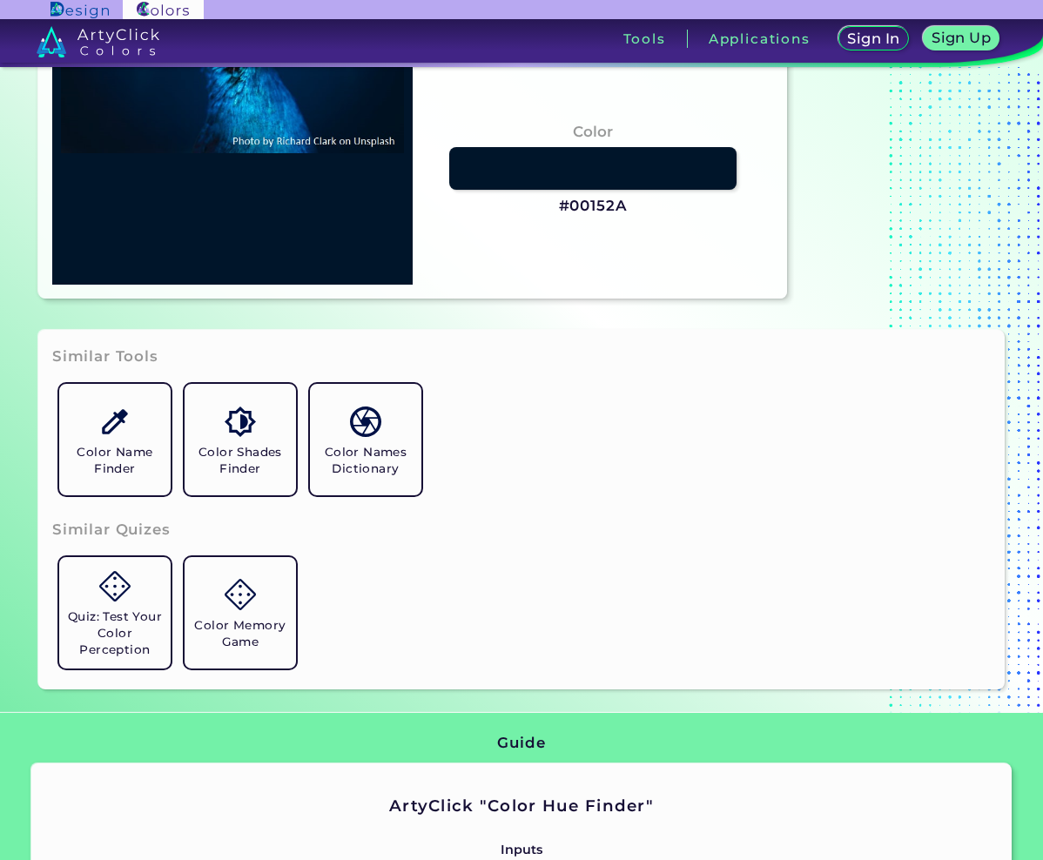
type input "#000000"
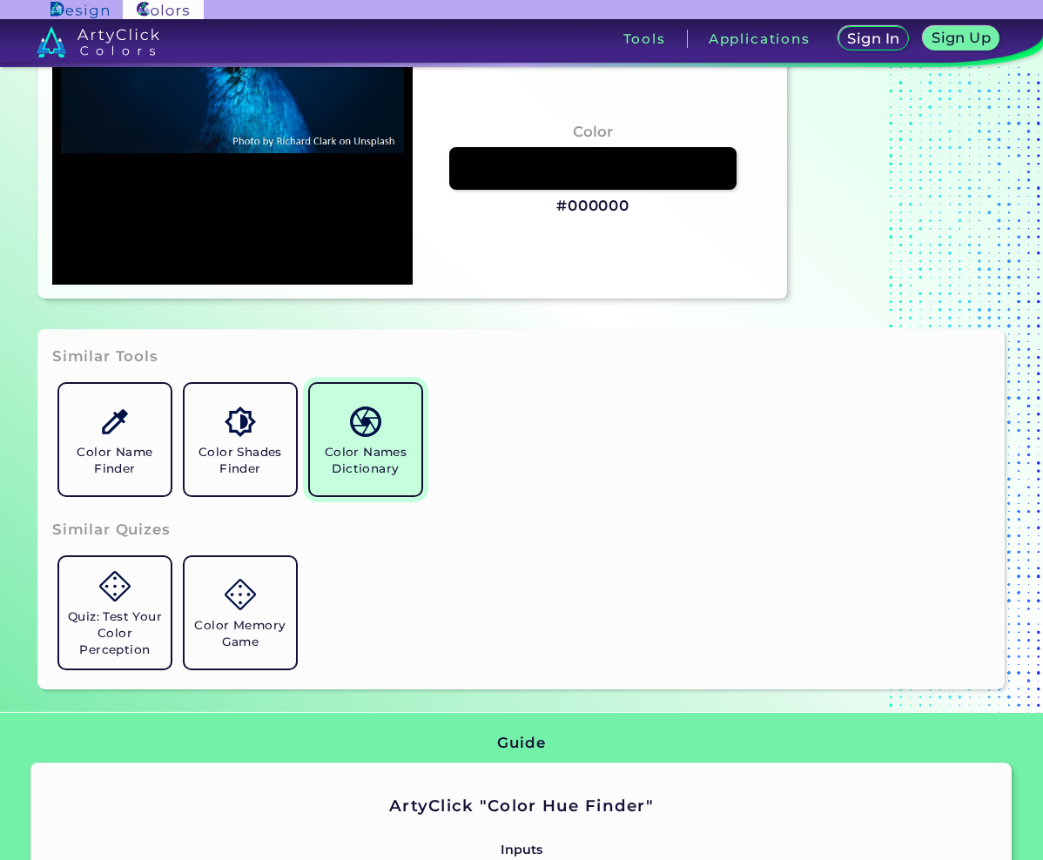
scroll to position [389, 0]
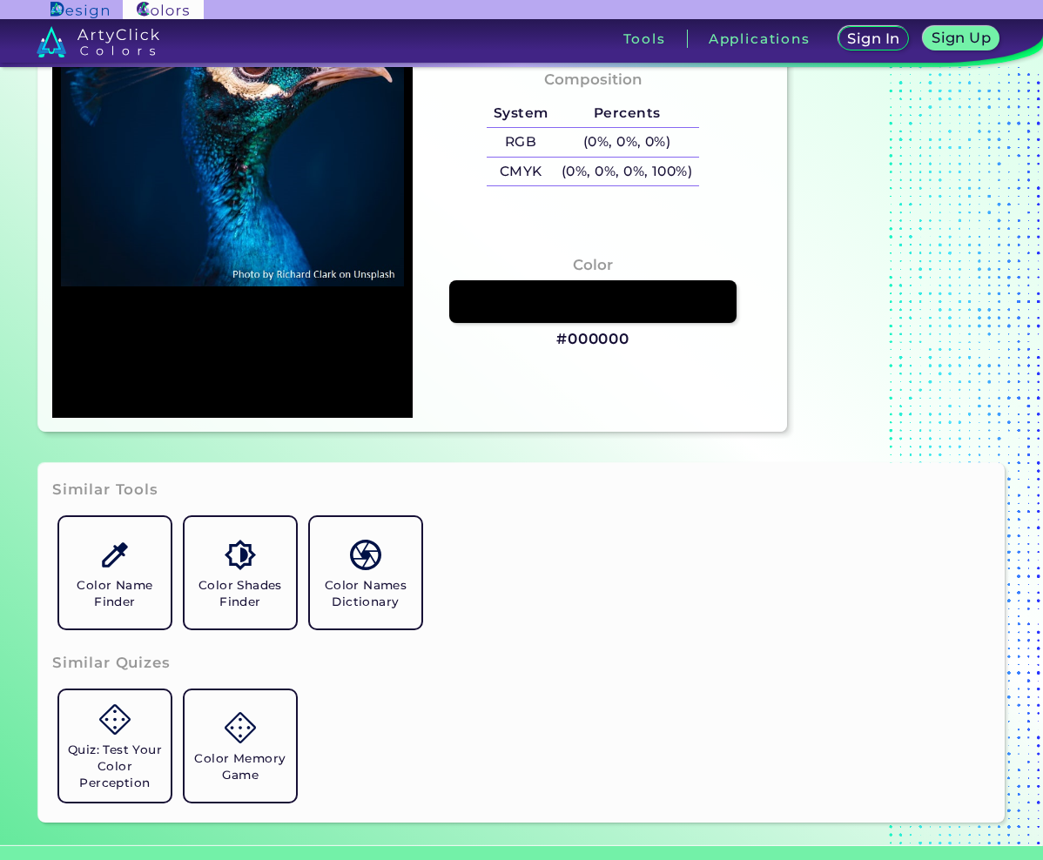
type input "#001f3e"
type input "#001F3E"
type input "#012547"
type input "#002245"
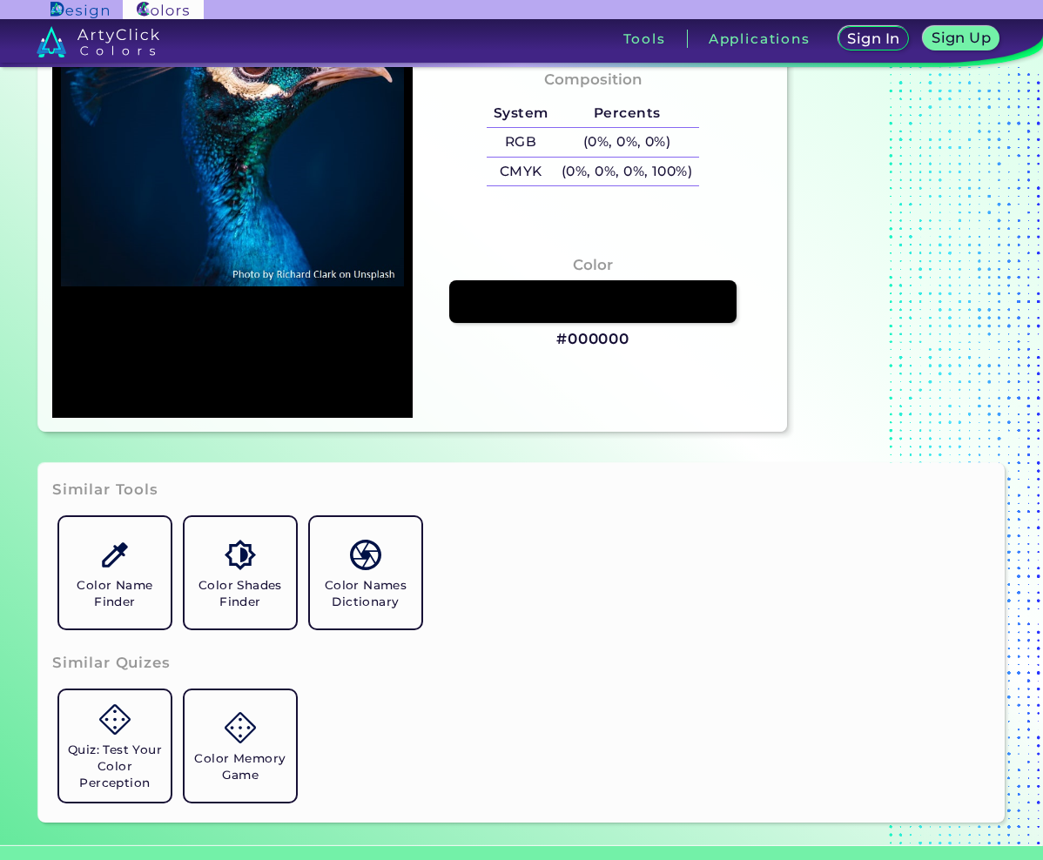
type input "#002245"
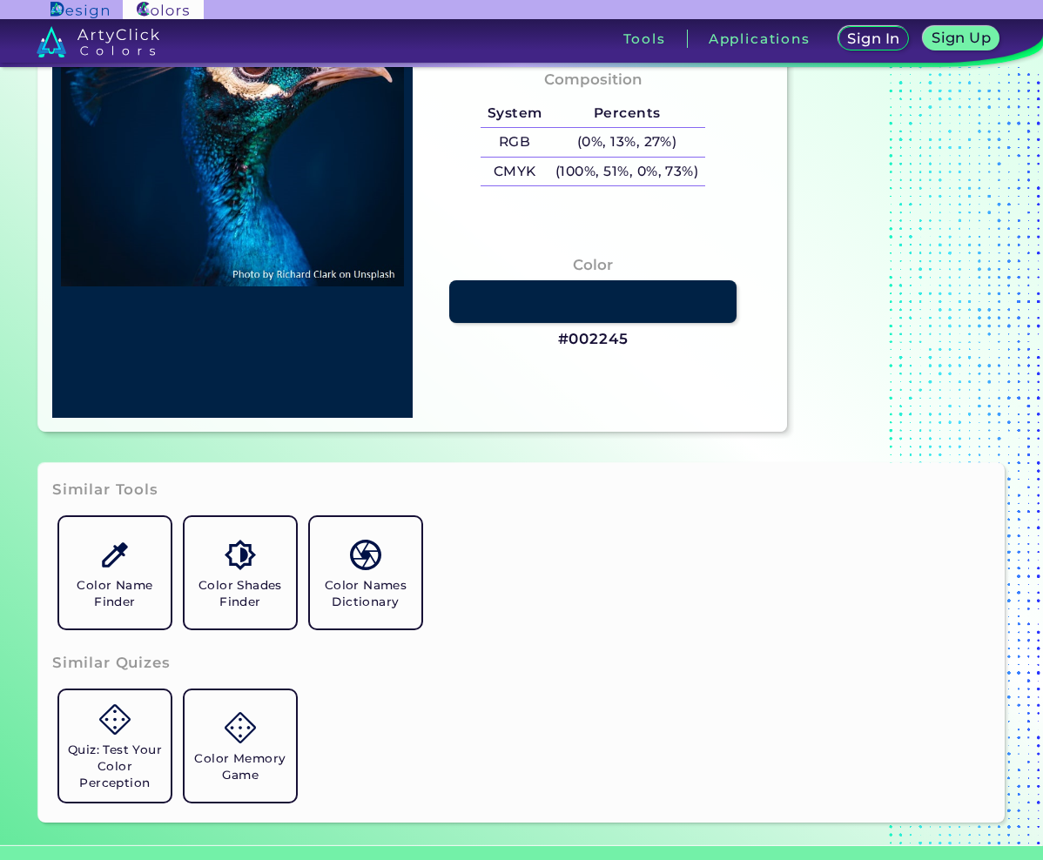
type input "#002144"
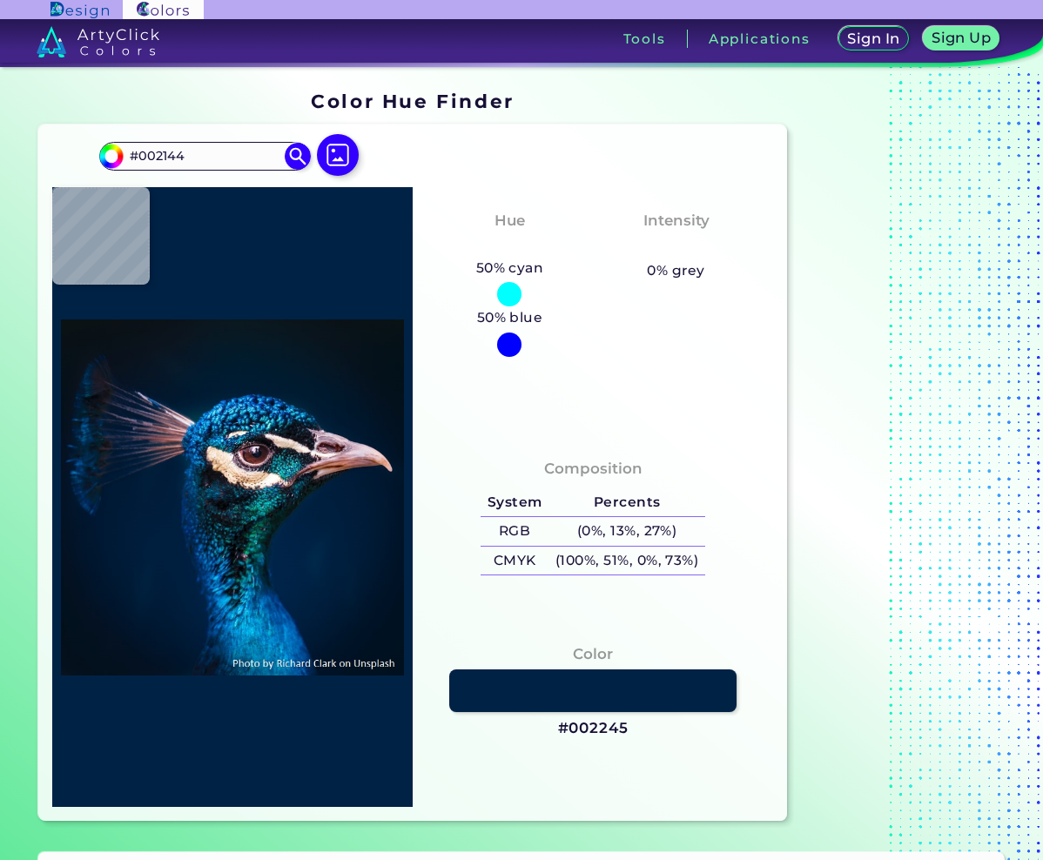
type input "#002041"
type input "#002244"
type input "#000b14"
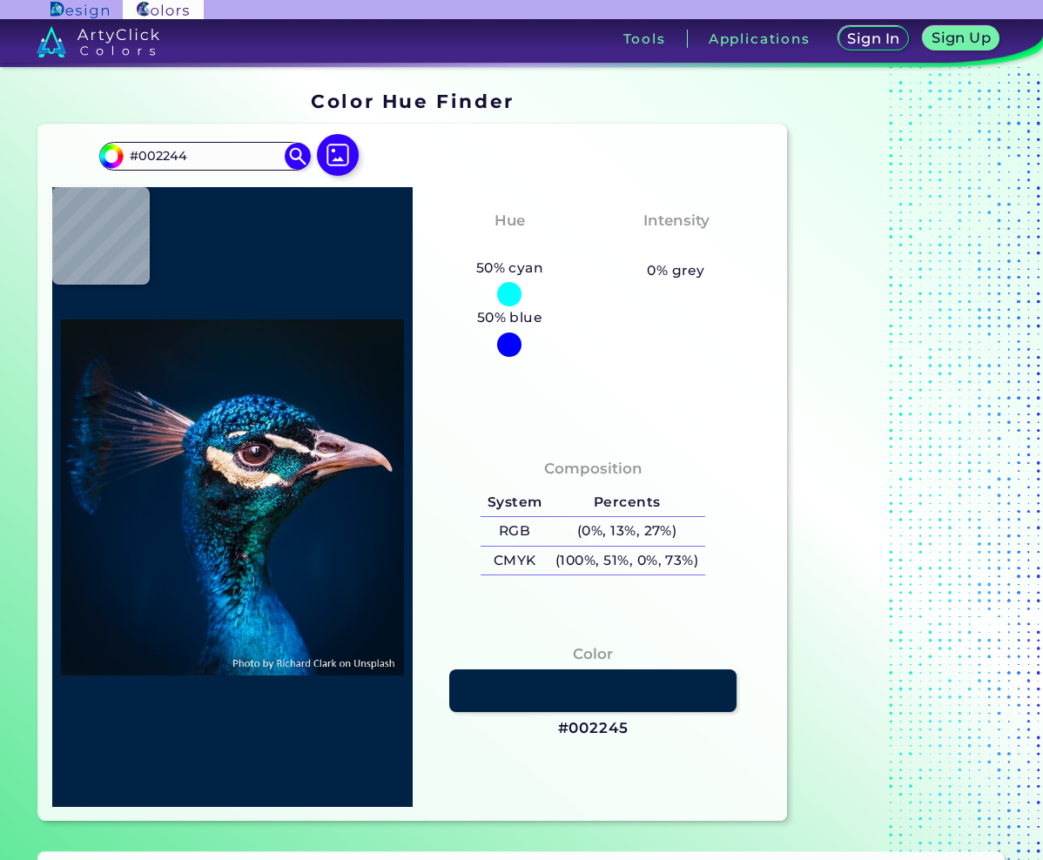
type input "#000B14"
type input "#1d6e7e"
type input "#1D6E7E"
type input "#e6d7da"
type input "#E6D7DA"
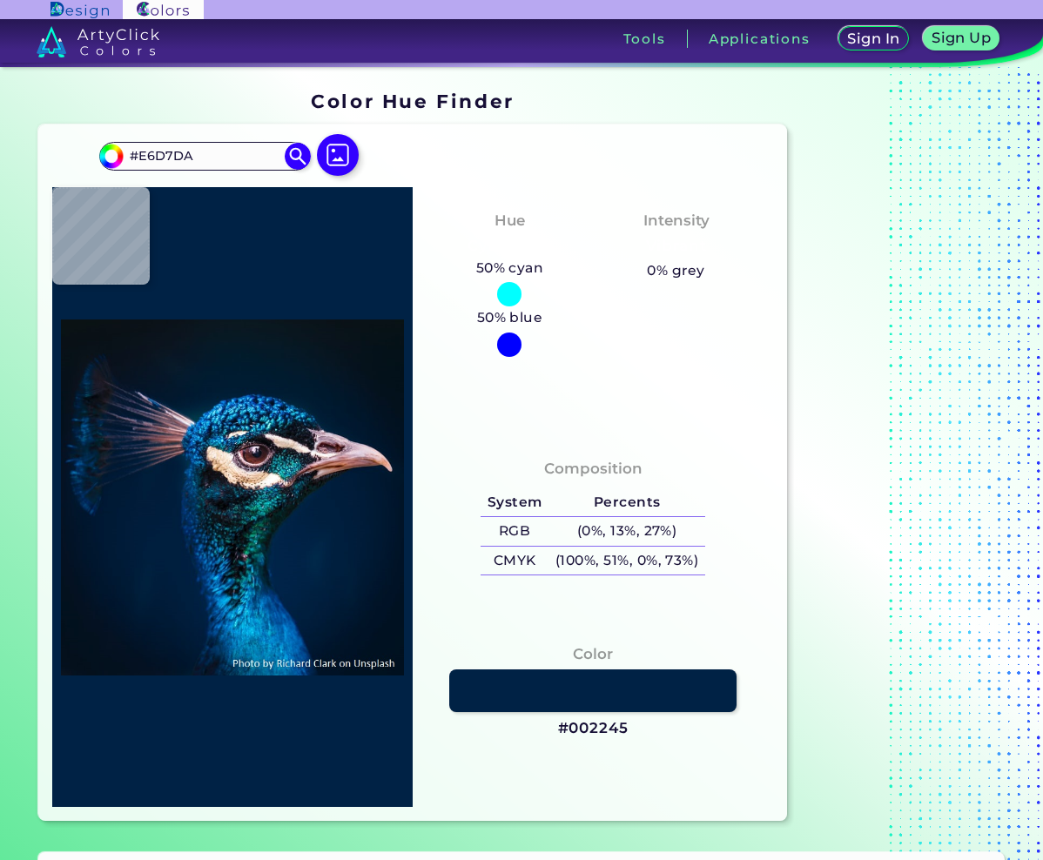
type input "#0c1720"
type input "#0C1720"
type input "#011d33"
type input "#011D33"
type input "#031a2c"
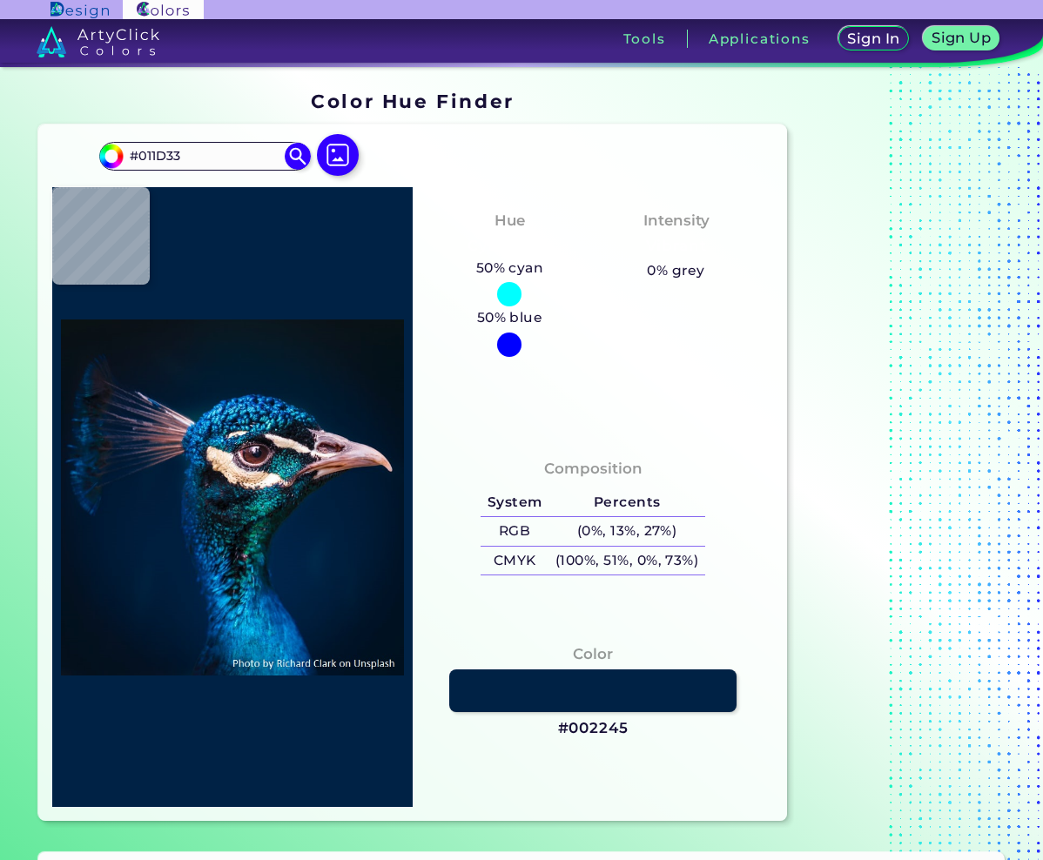
type input "#031A2C"
type input "#051826"
type input "#09161f"
type input "#09161F"
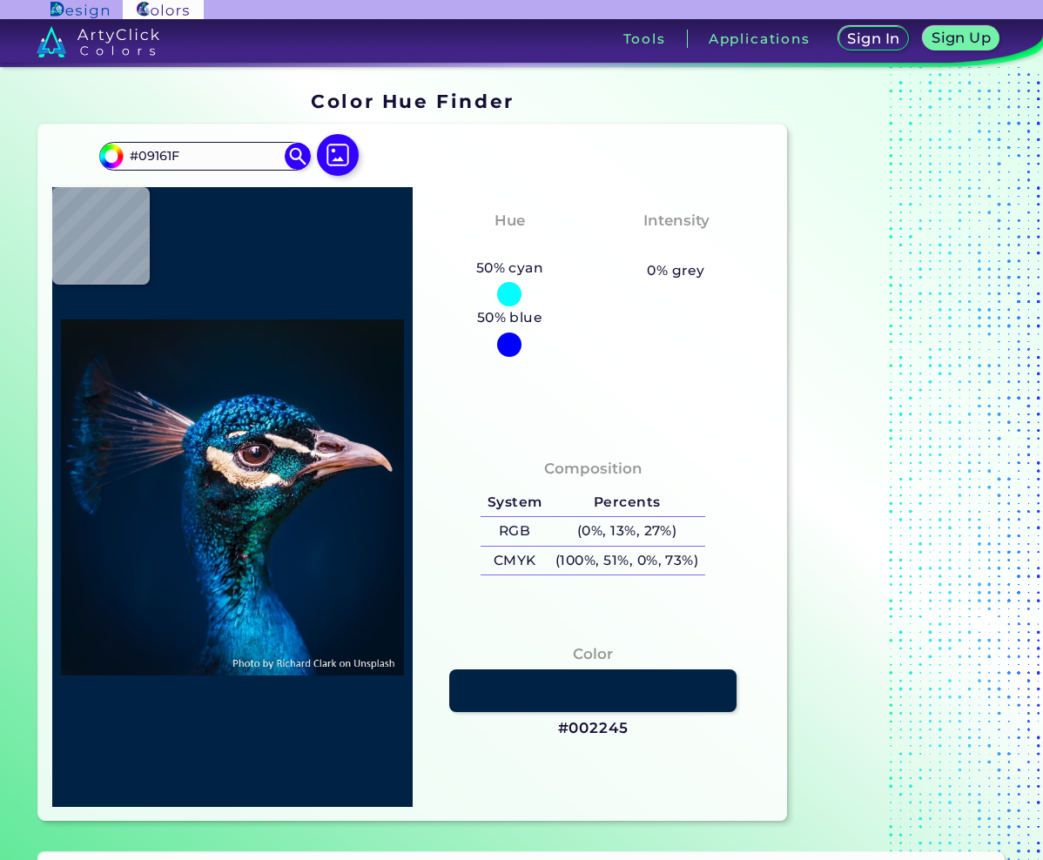
type input "#000000"
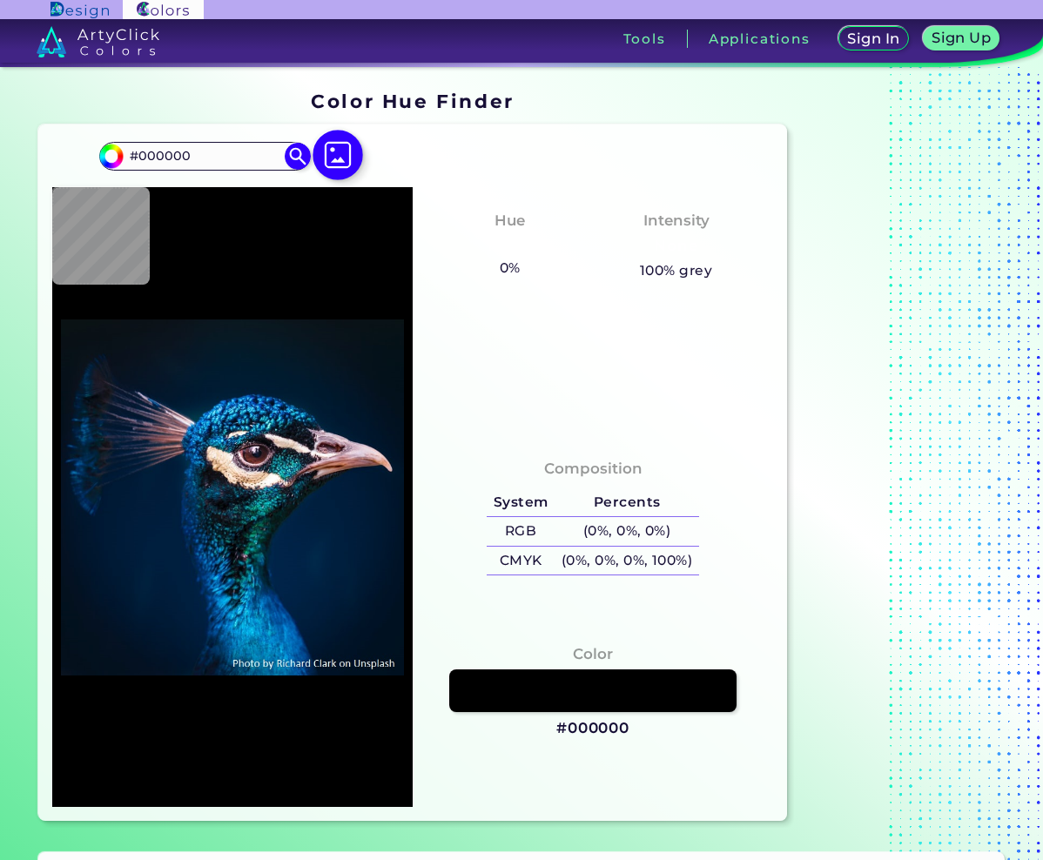
click at [346, 158] on img at bounding box center [337, 155] width 50 height 50
click at [0, 0] on input "file" at bounding box center [0, 0] width 0 height 0
type input "#091218"
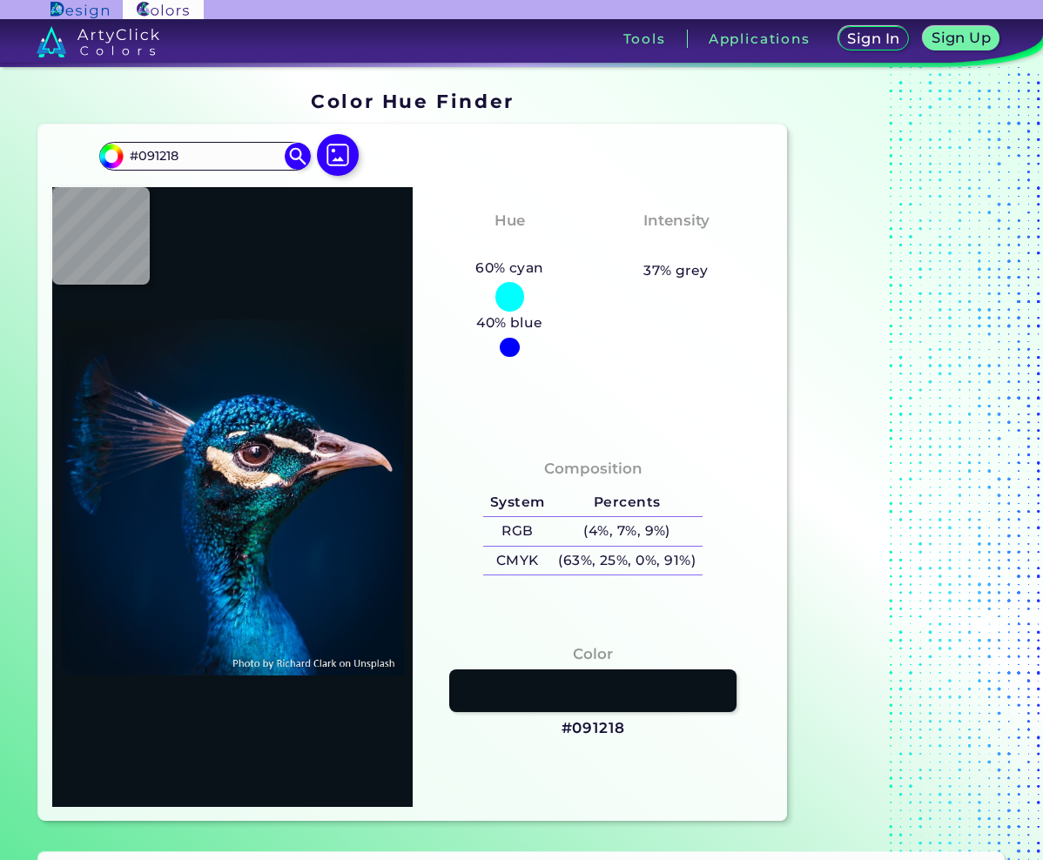
type input "#03111a"
type input "#03111A"
type input "#05121b"
type input "#05121B"
type input "#08121c"
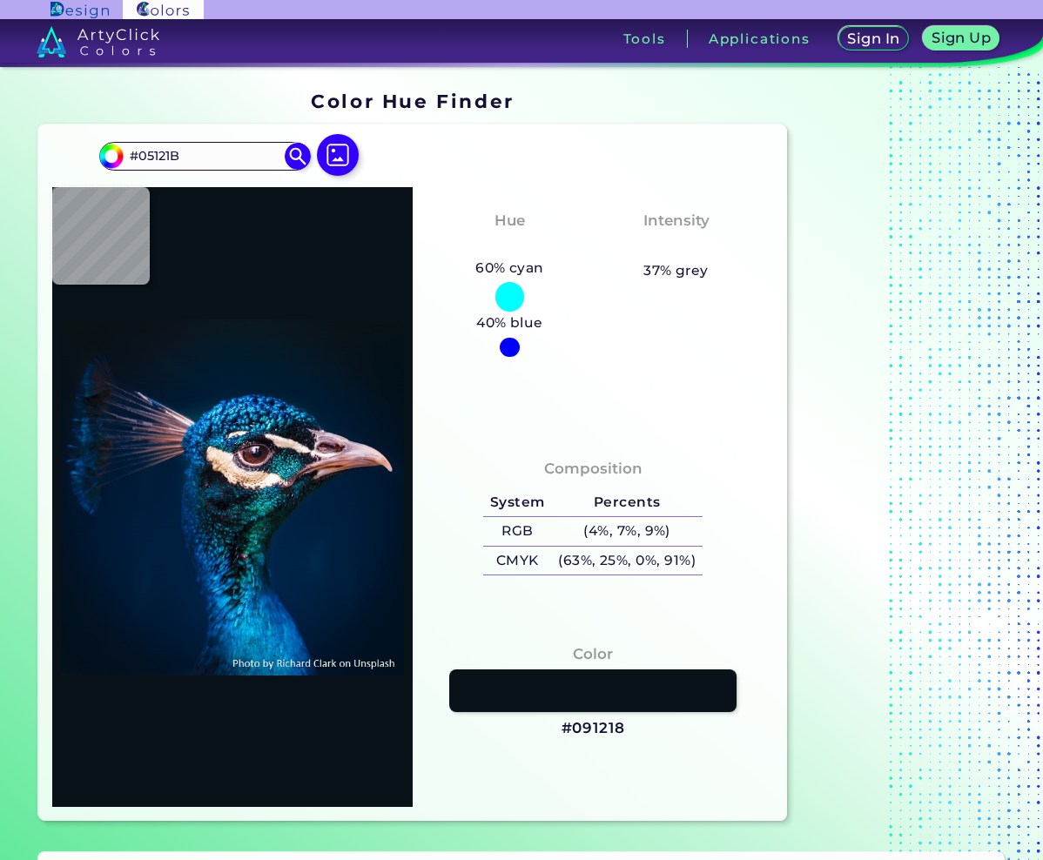
type input "#08121C"
type input "#09121d"
type input "#09121D"
type input "#09131d"
type input "#09131D"
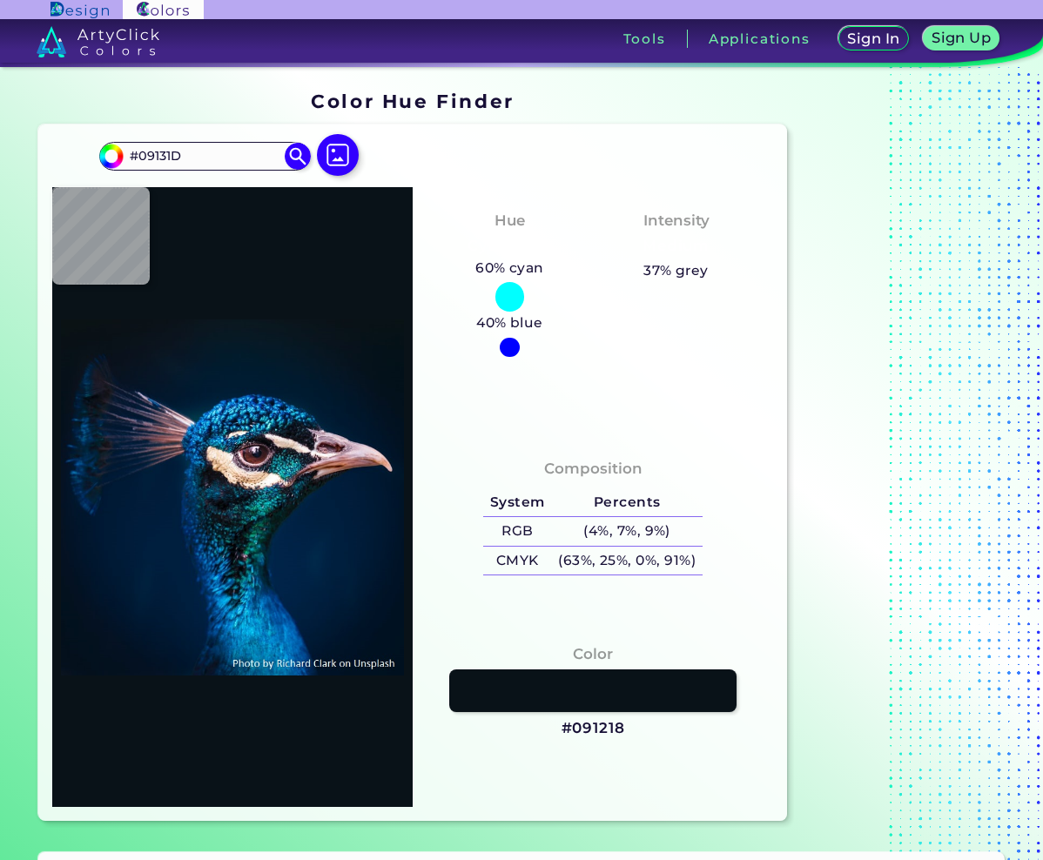
type input "#0b141d"
type input "#0B141D"
type input "#07141c"
type input "#07141C"
type input "#0a141e"
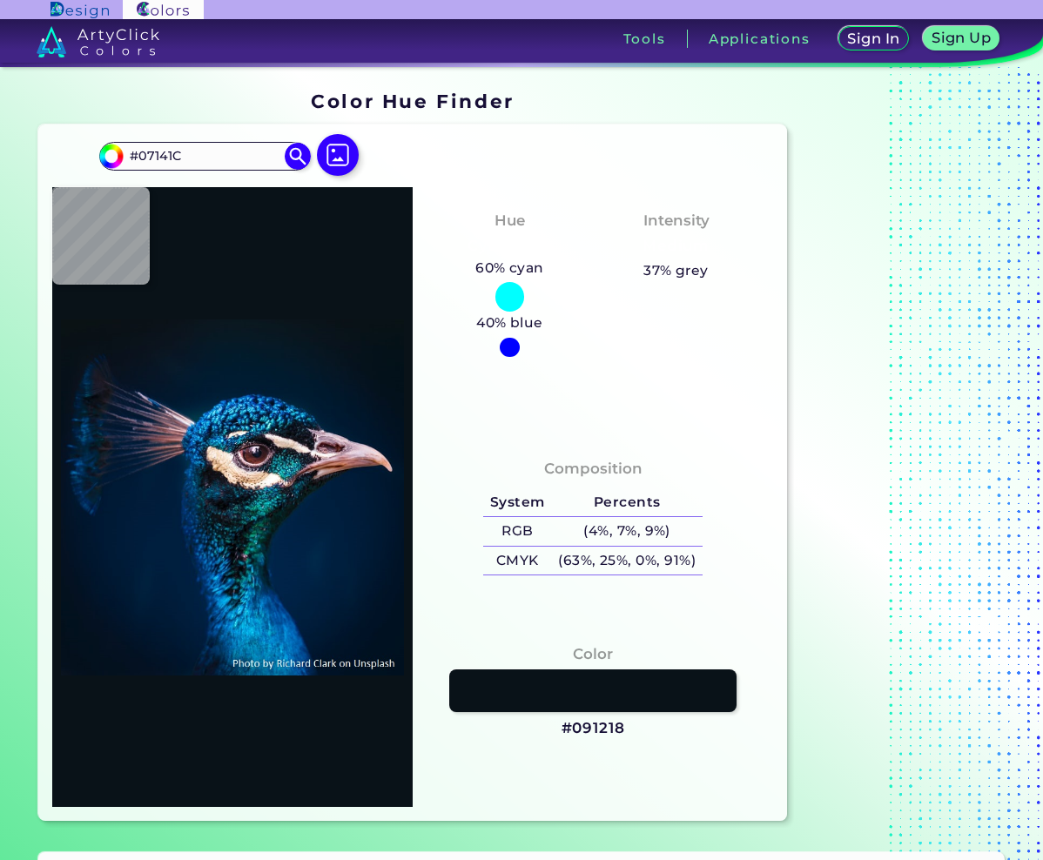
type input "#0A141E"
type input "#0a141d"
type input "#0A141D"
type input "#0a141e"
type input "#0A141E"
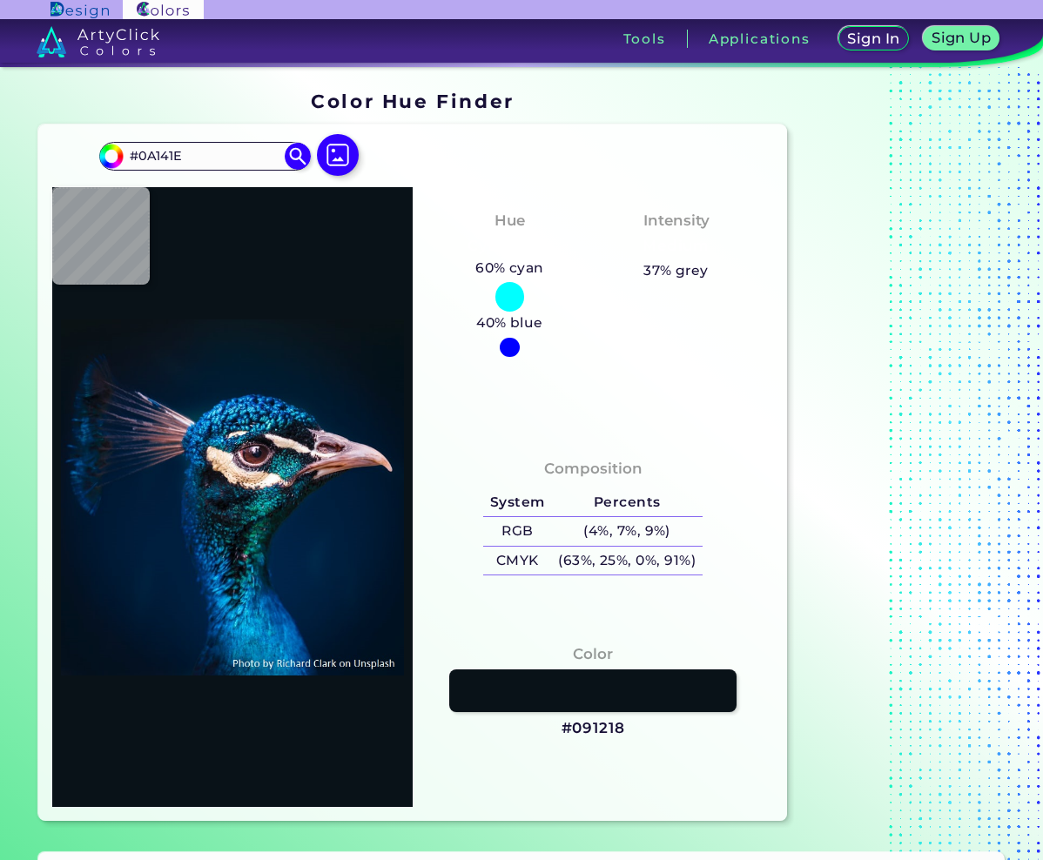
type input "#09161f"
type input "#09161F"
type input "#08171f"
type input "#08171F"
type input "#0a1720"
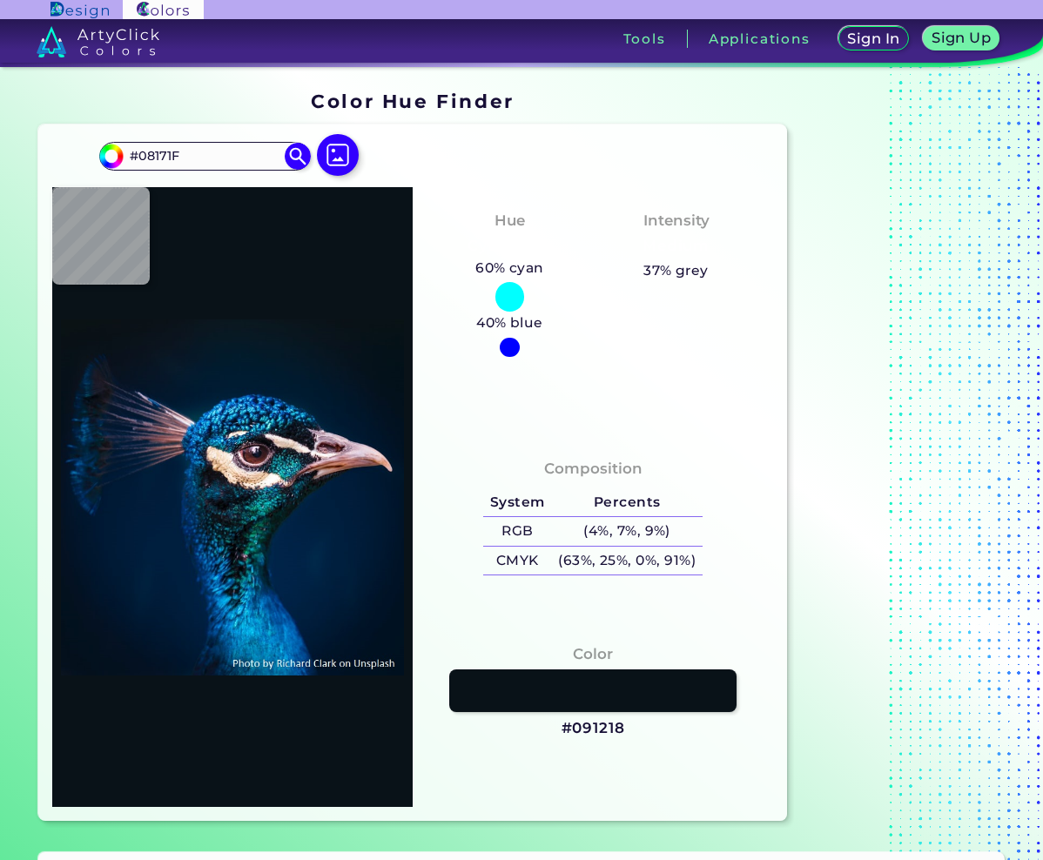
type input "#0A1720"
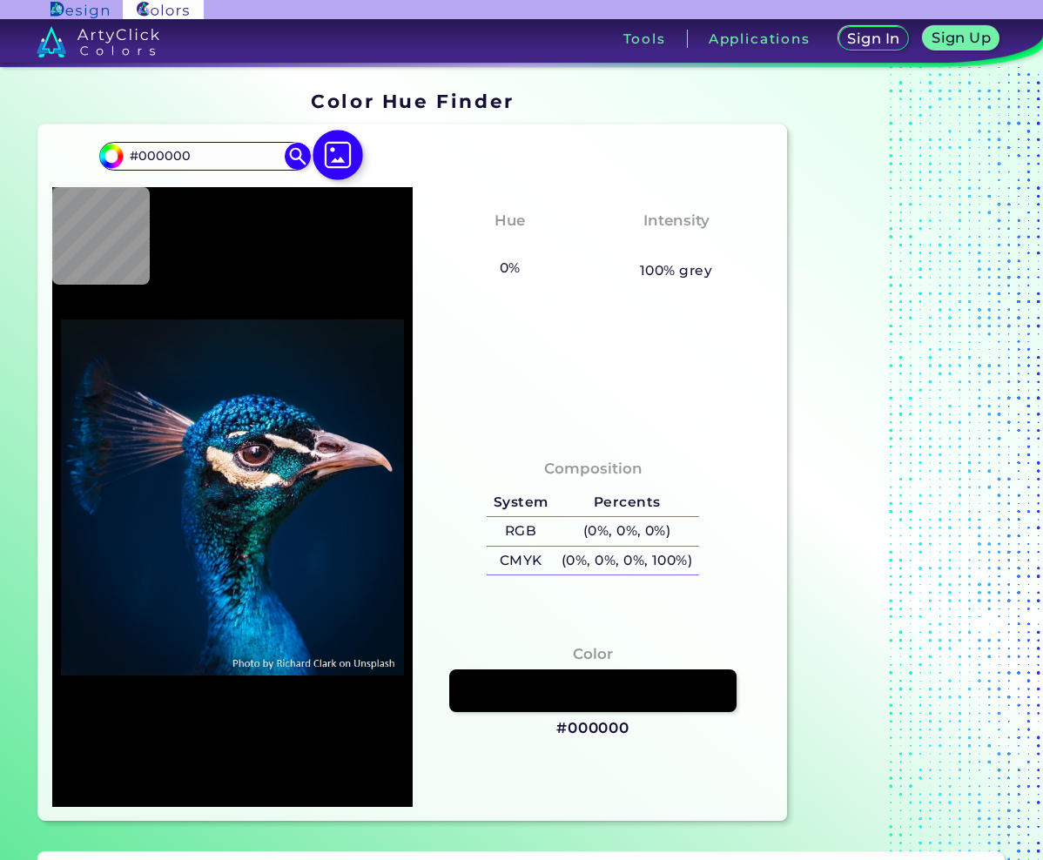
click at [352, 150] on img at bounding box center [337, 155] width 50 height 50
click at [0, 0] on input "file" at bounding box center [0, 0] width 0 height 0
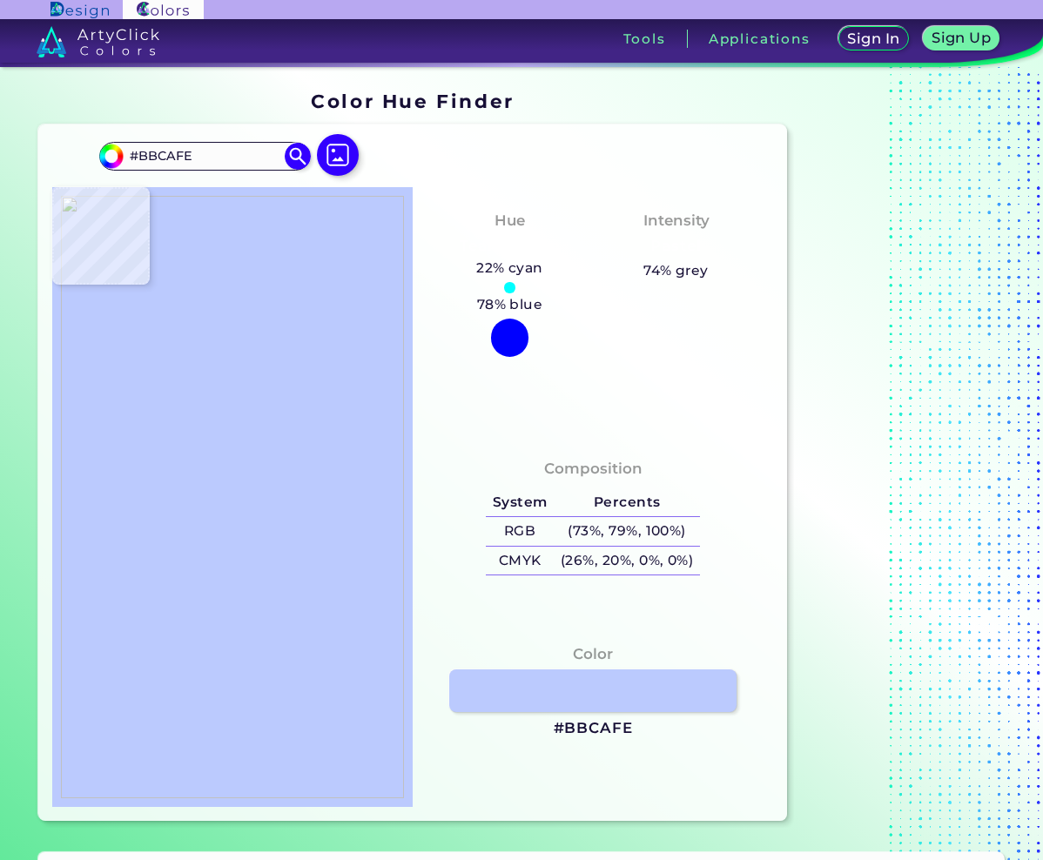
click at [265, 547] on img at bounding box center [232, 497] width 343 height 602
drag, startPoint x: 634, startPoint y: 728, endPoint x: 554, endPoint y: 721, distance: 80.4
click at [554, 721] on div "Color #BBCAFE" at bounding box center [592, 691] width 332 height 114
copy h3 "#BBCAFE"
click at [332, 169] on img at bounding box center [337, 155] width 50 height 50
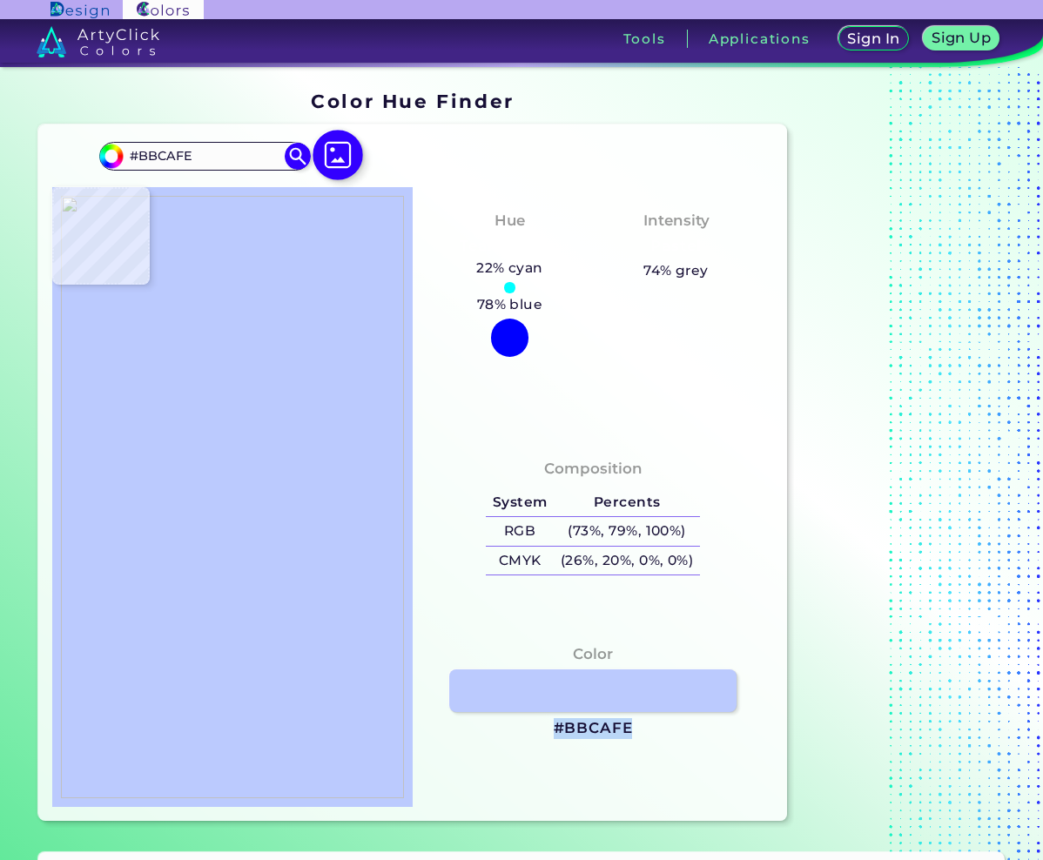
click at [0, 0] on input "file" at bounding box center [0, 0] width 0 height 0
click at [391, 478] on img at bounding box center [232, 497] width 343 height 602
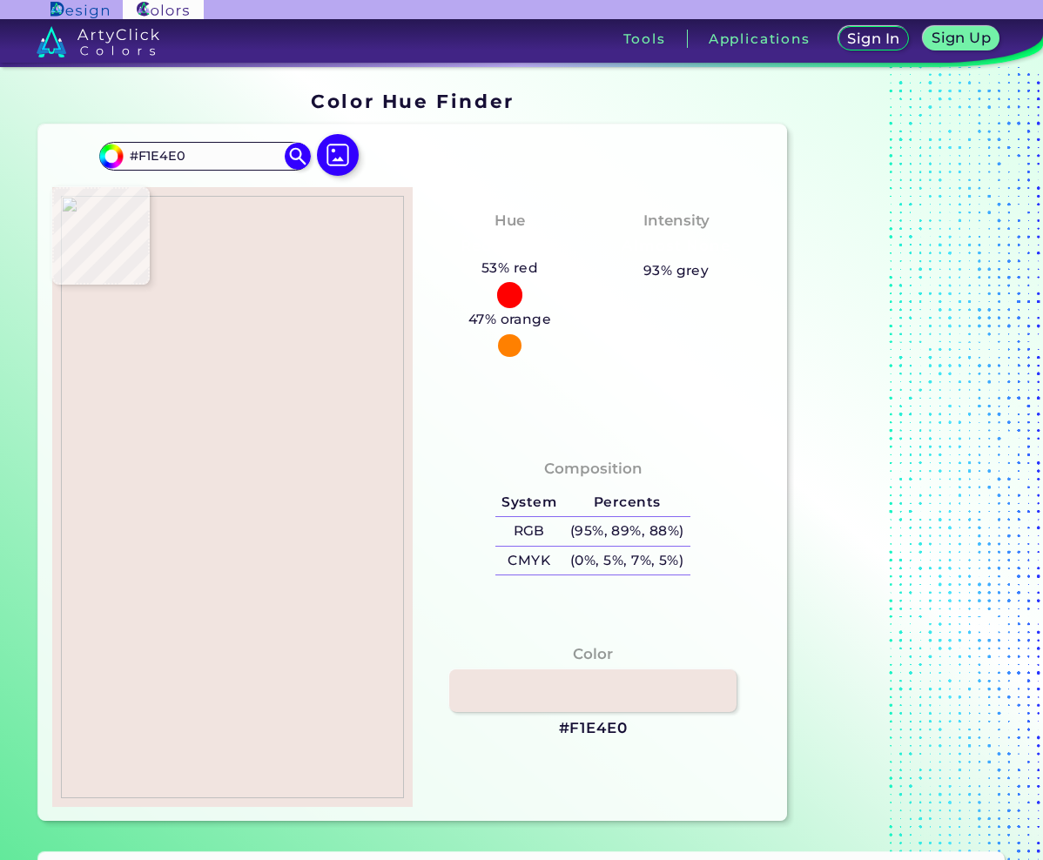
click at [393, 475] on img at bounding box center [232, 497] width 343 height 602
drag, startPoint x: 630, startPoint y: 727, endPoint x: 553, endPoint y: 729, distance: 77.5
click at [553, 729] on div "Color #F1E4E0" at bounding box center [592, 691] width 332 height 114
copy h3 "#F1E4E0"
